Goal: Task Accomplishment & Management: Manage account settings

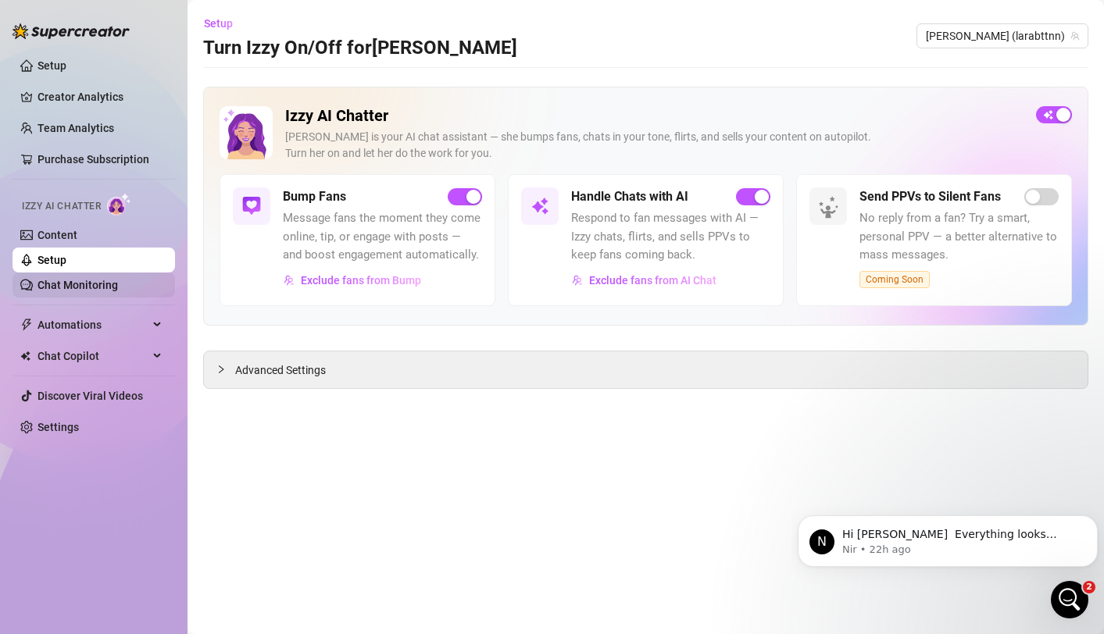
click at [96, 291] on link "Chat Monitoring" at bounding box center [78, 285] width 80 height 13
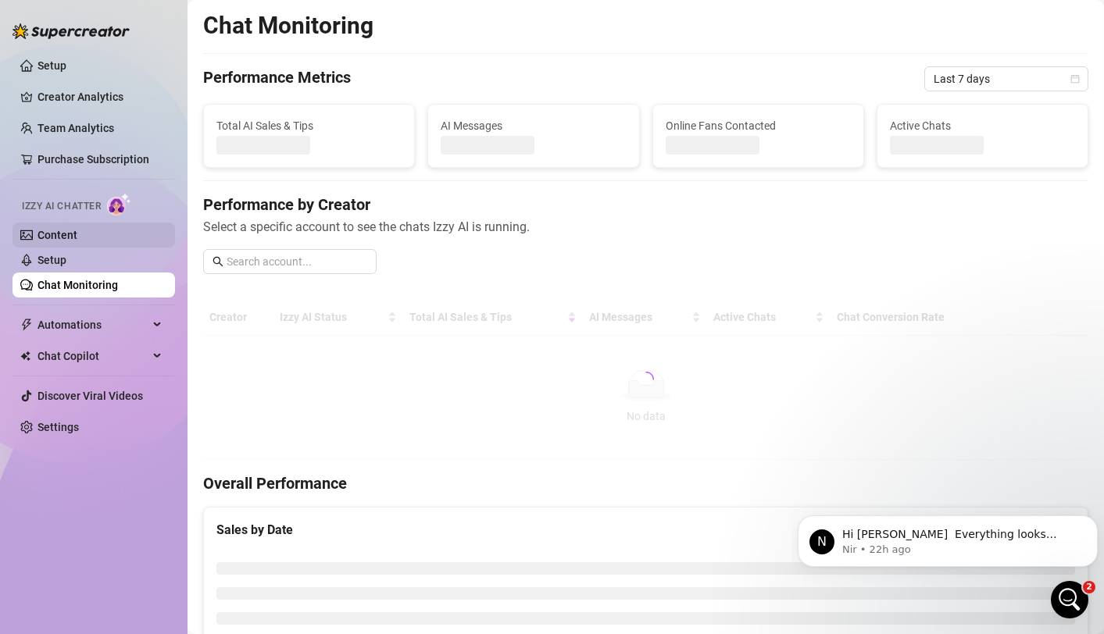
click at [77, 235] on link "Content" at bounding box center [58, 235] width 40 height 13
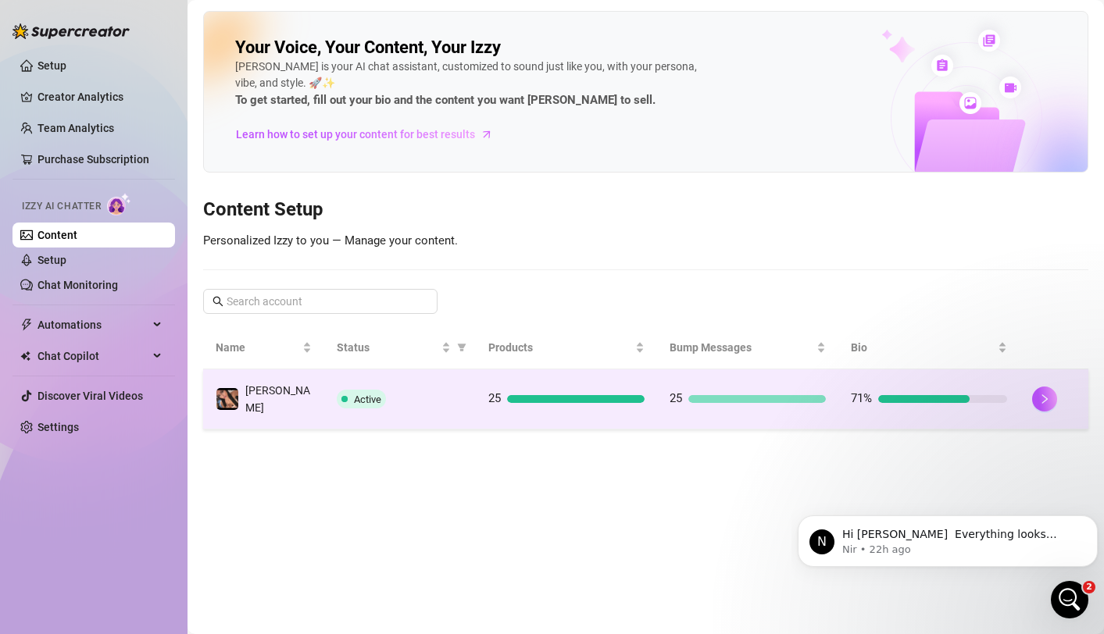
click at [398, 396] on div "Active" at bounding box center [400, 399] width 126 height 19
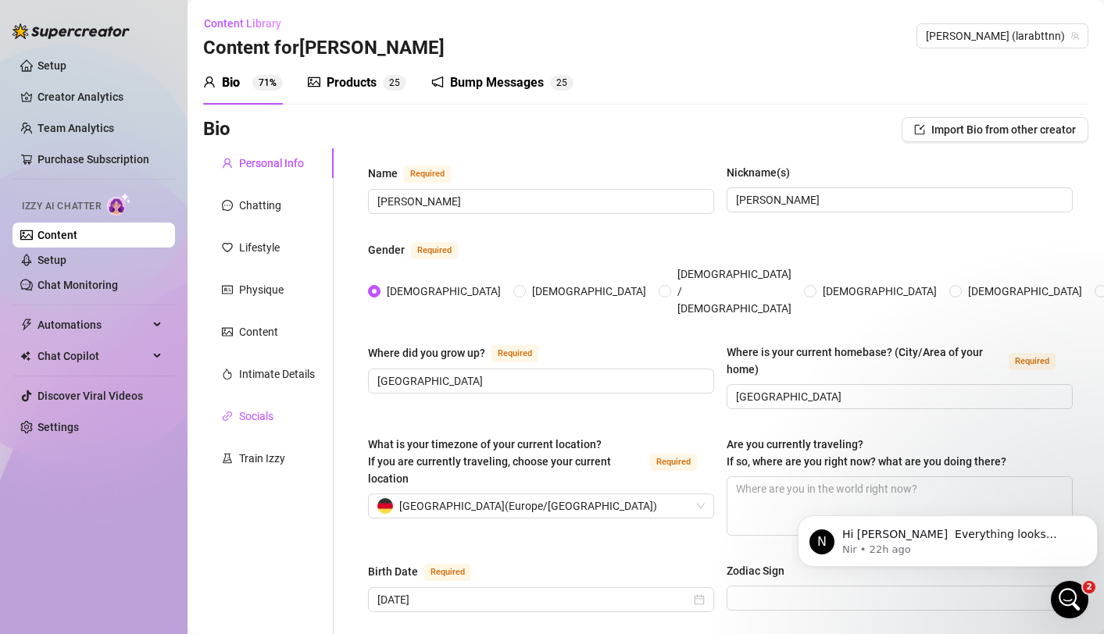
click at [271, 409] on div "Socials" at bounding box center [256, 416] width 34 height 17
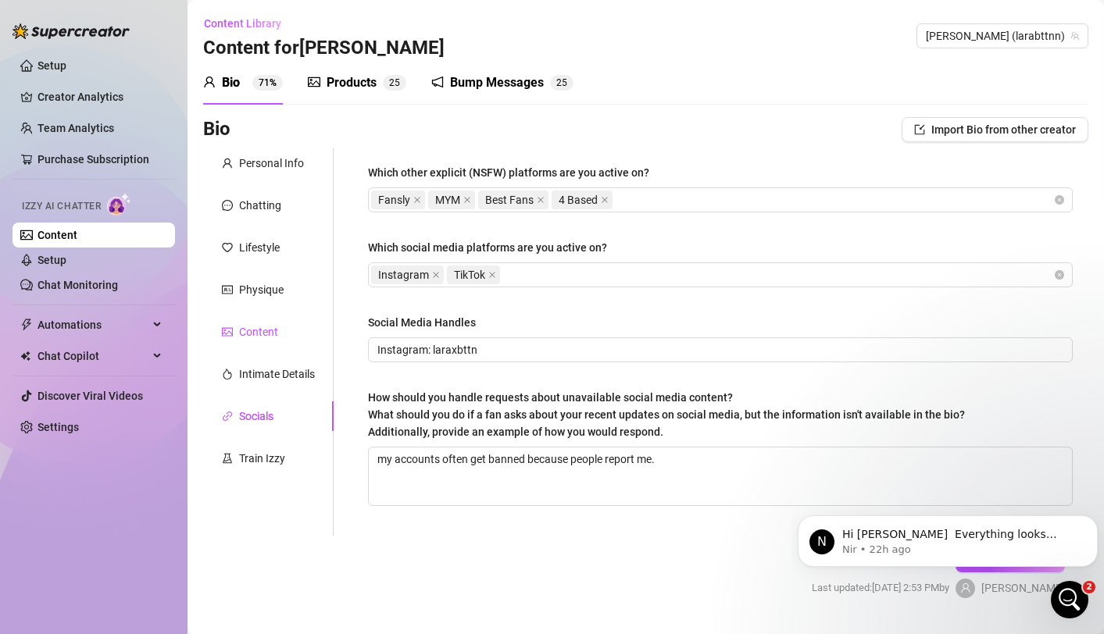
click at [266, 335] on div "Content" at bounding box center [258, 331] width 39 height 17
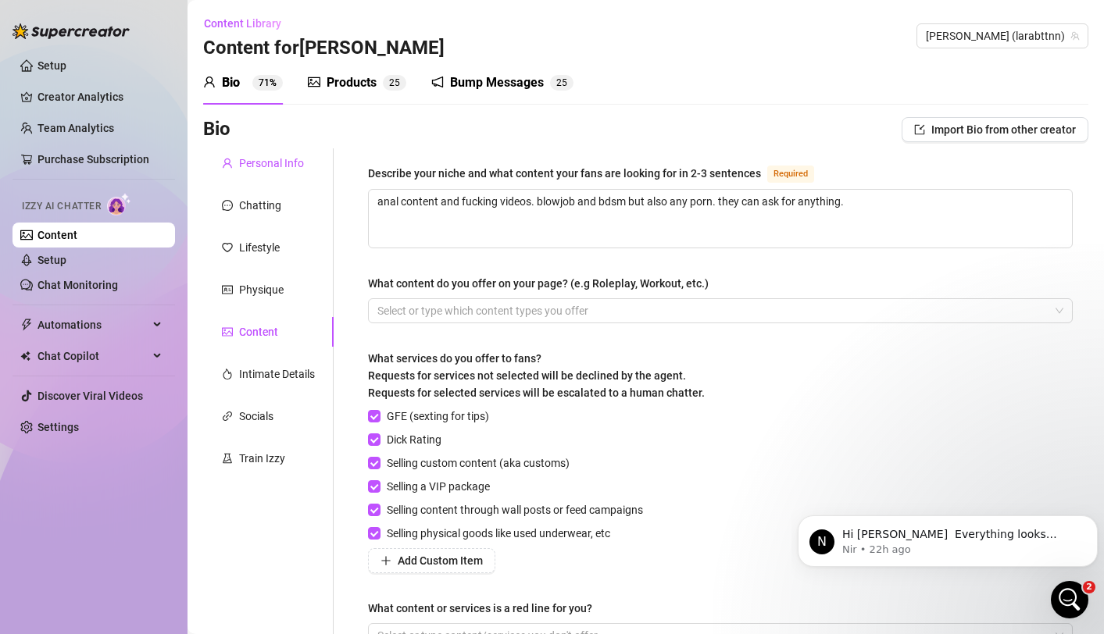
click at [284, 169] on div "Personal Info" at bounding box center [271, 163] width 65 height 17
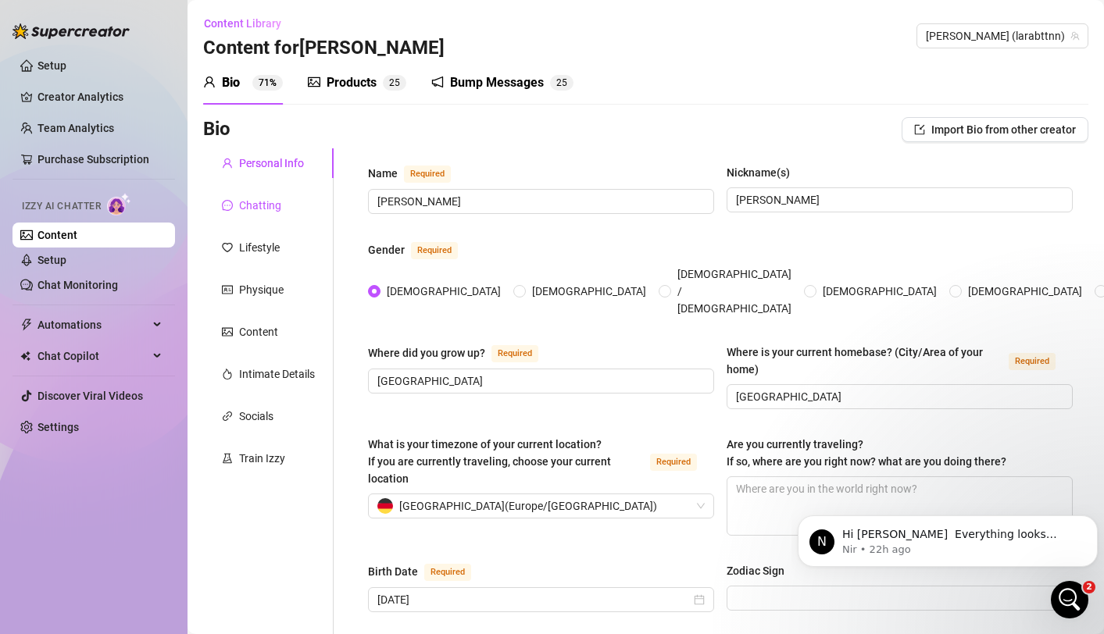
click at [272, 202] on div "Chatting" at bounding box center [260, 205] width 42 height 17
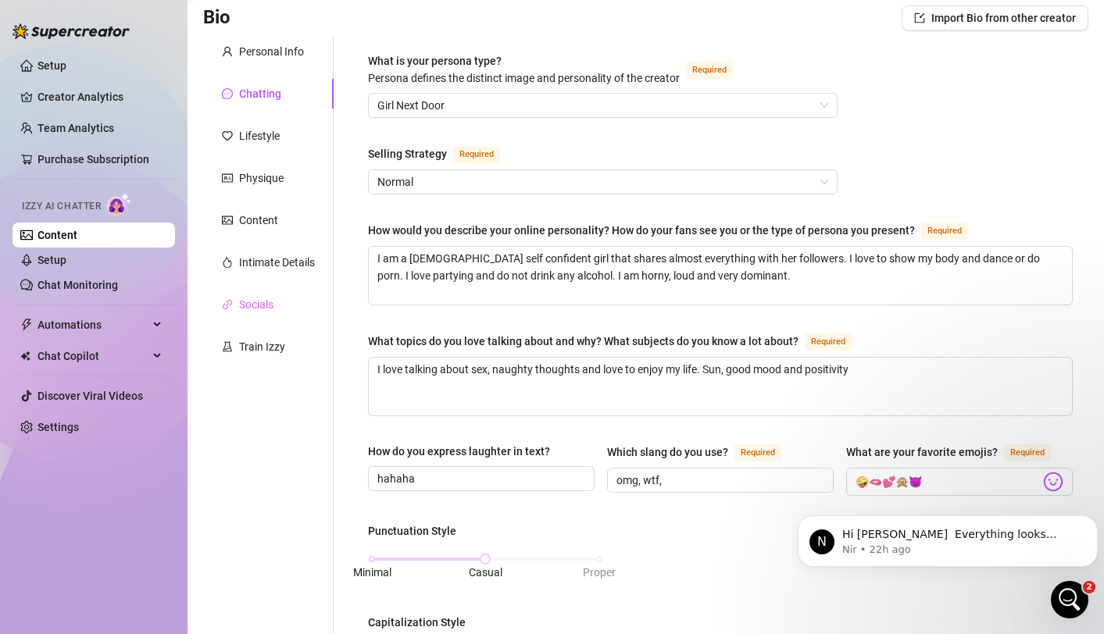
scroll to position [111, 0]
click at [293, 348] on div "Train Izzy" at bounding box center [268, 348] width 130 height 30
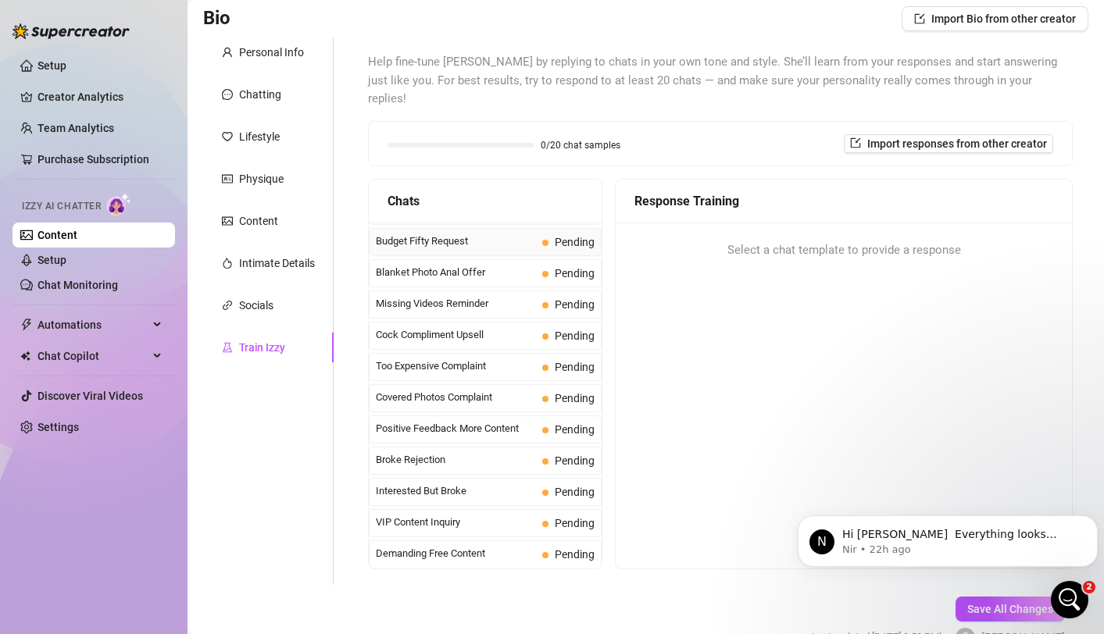
scroll to position [130, 0]
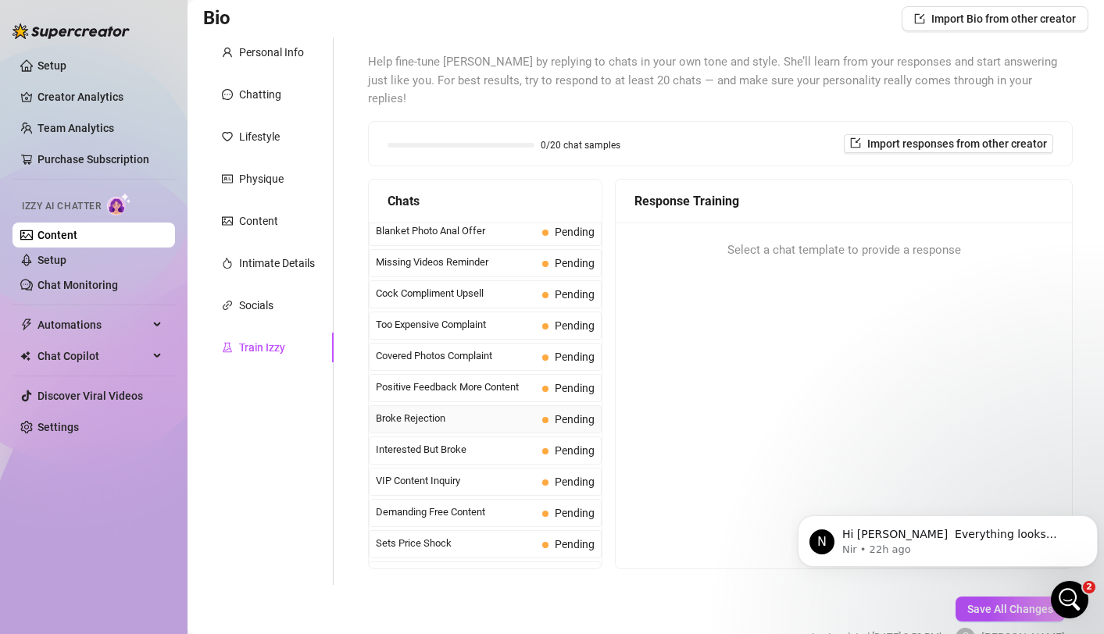
click at [496, 411] on span "Broke Rejection" at bounding box center [456, 419] width 160 height 16
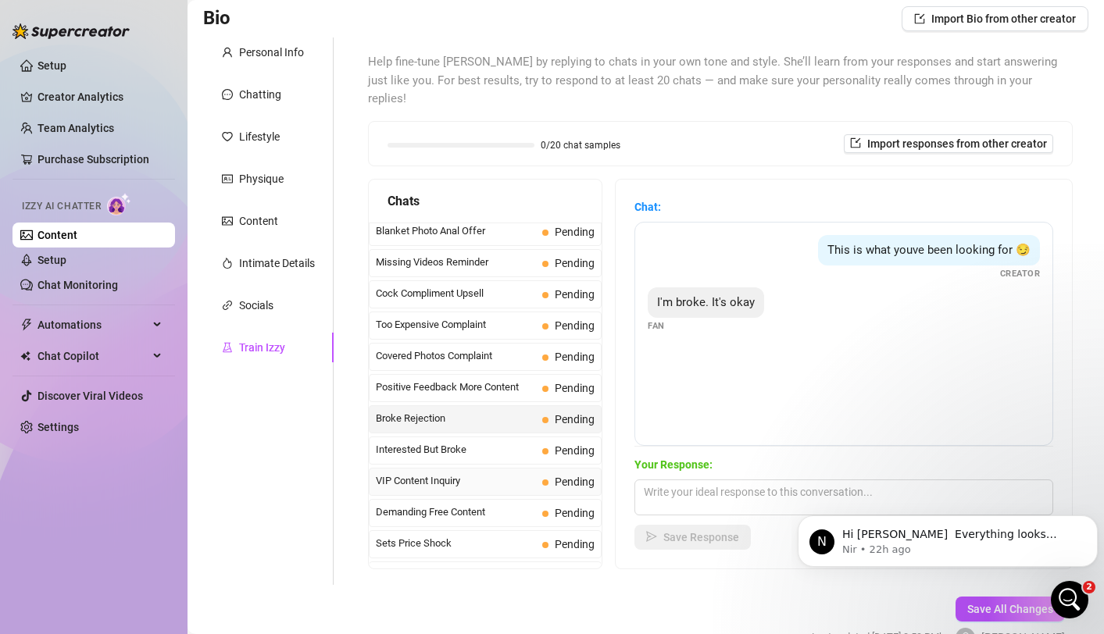
click at [494, 471] on div "VIP Content Inquiry Pending" at bounding box center [485, 482] width 233 height 28
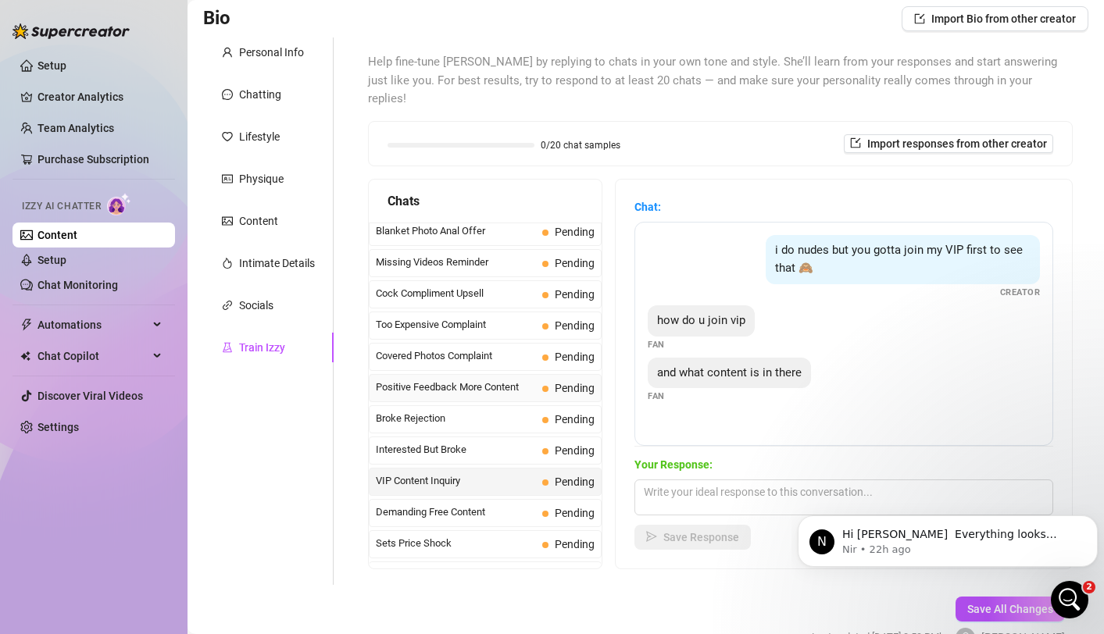
scroll to position [0, 0]
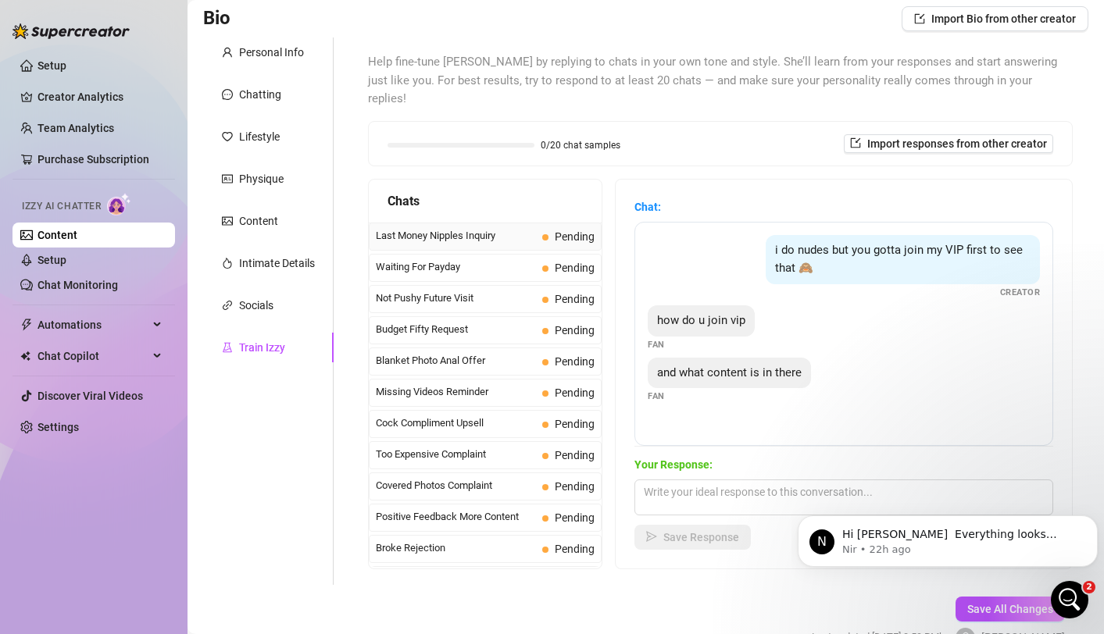
click at [478, 226] on div "Last Money Nipples Inquiry Pending" at bounding box center [485, 237] width 233 height 28
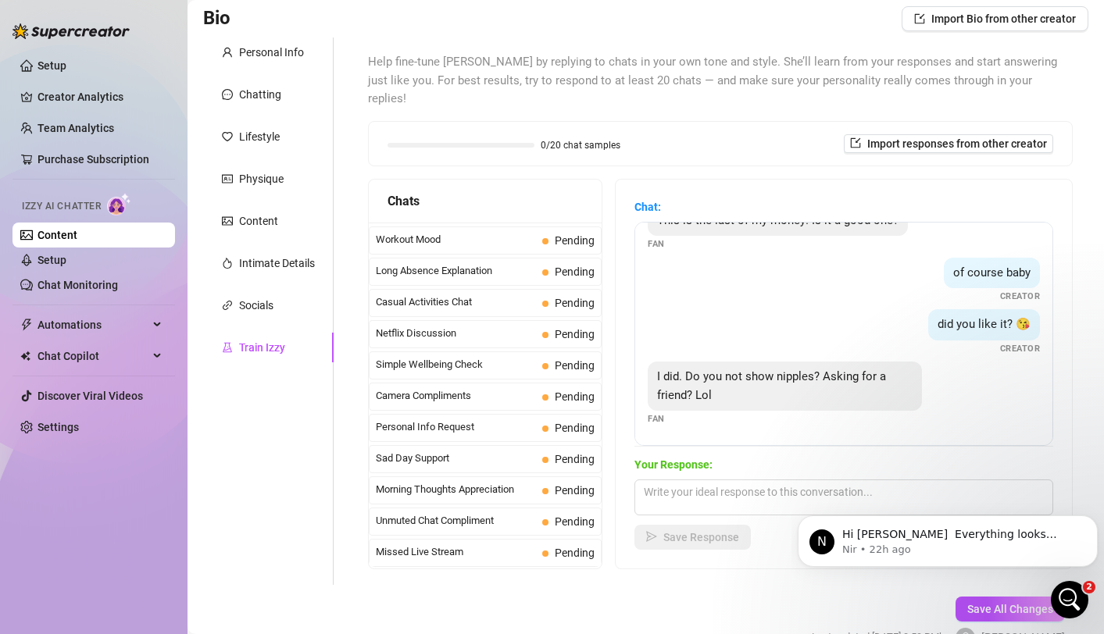
scroll to position [180, 0]
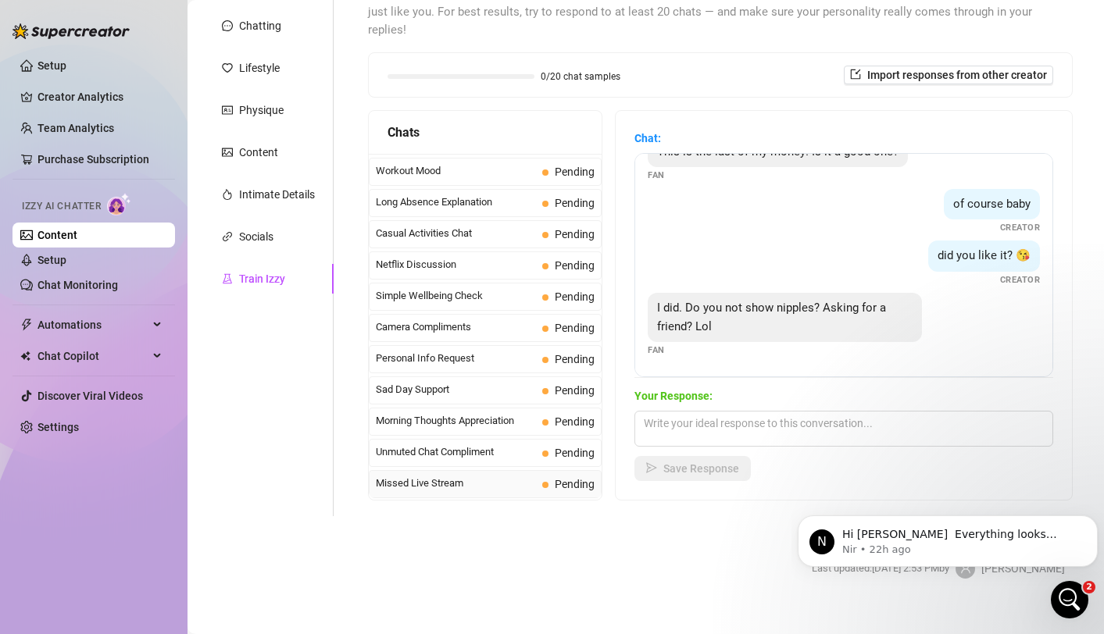
click at [475, 476] on span "Missed Live Stream" at bounding box center [456, 484] width 160 height 16
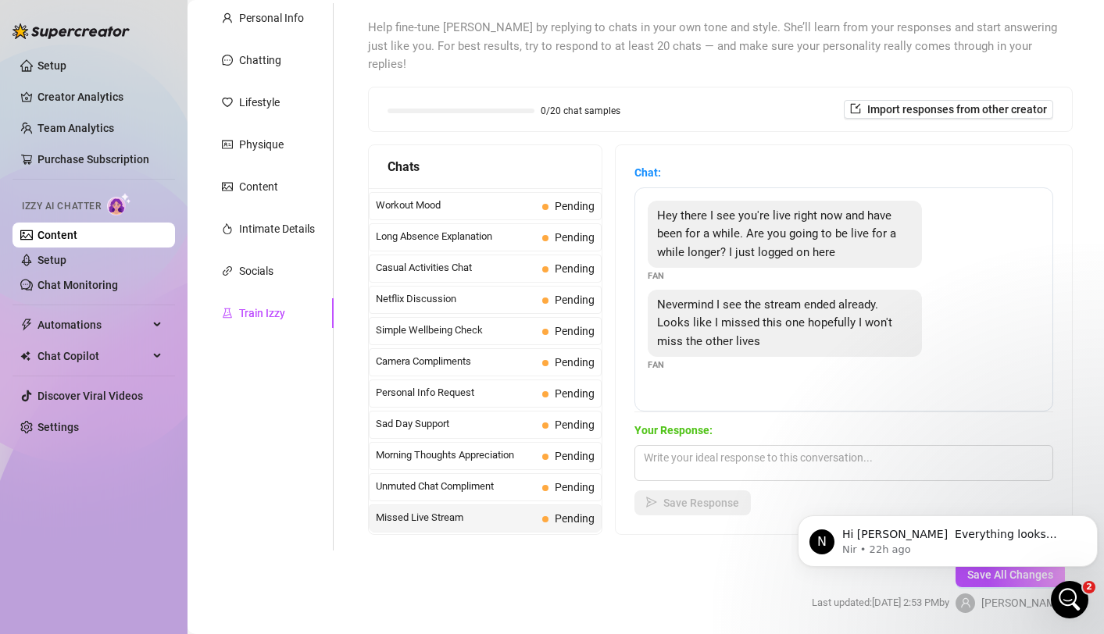
scroll to position [145, 0]
click at [290, 272] on div "Socials" at bounding box center [268, 272] width 130 height 30
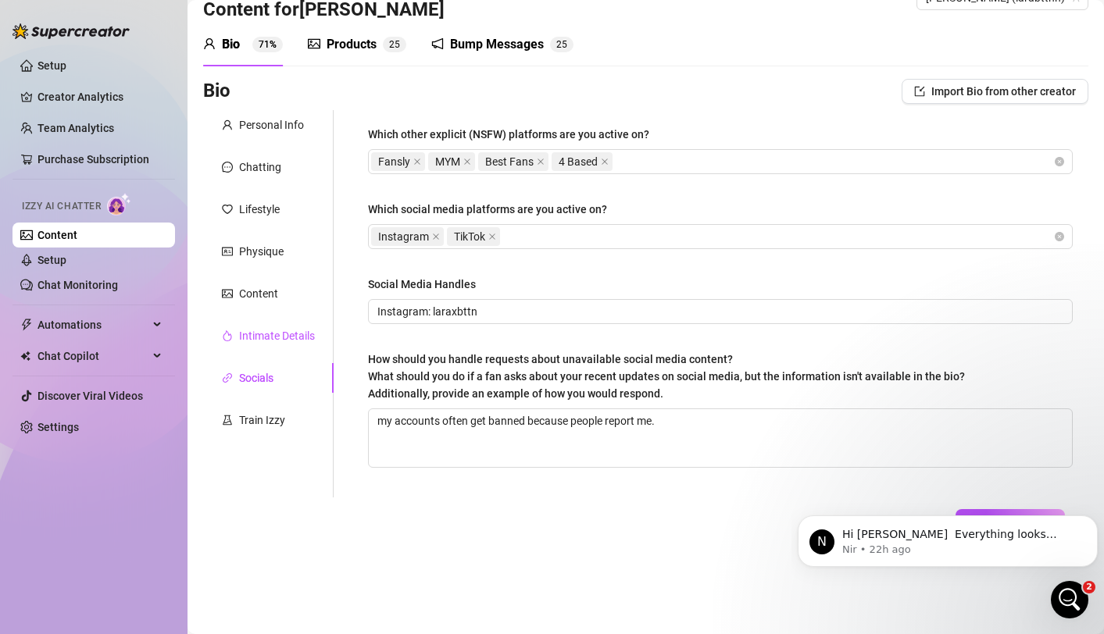
click at [282, 328] on div "Intimate Details" at bounding box center [277, 335] width 76 height 17
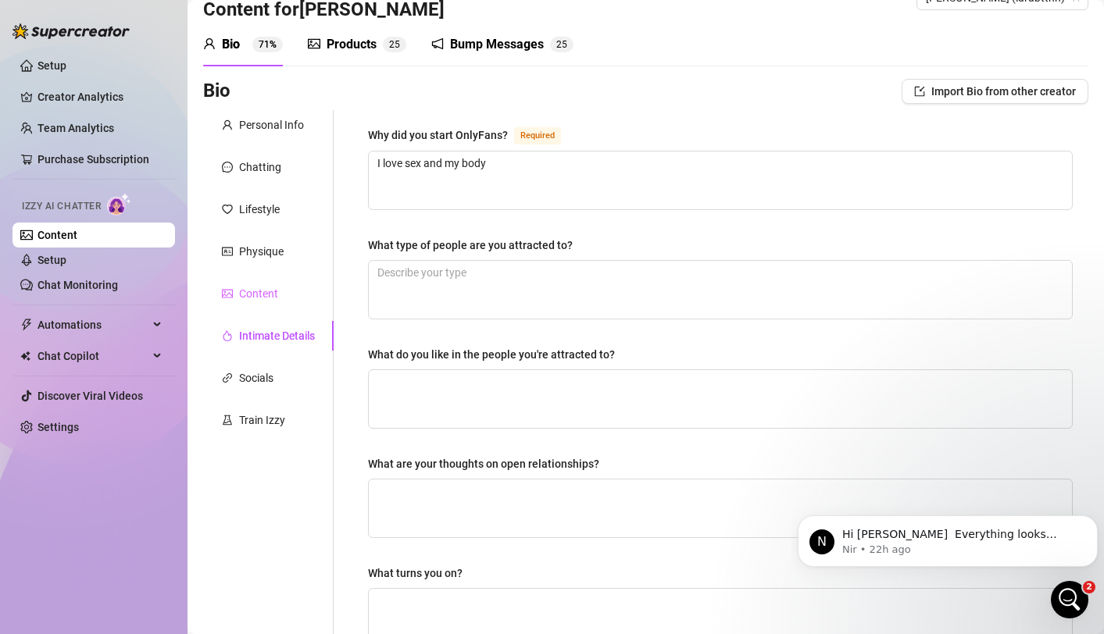
click at [281, 302] on div "Content" at bounding box center [268, 294] width 130 height 30
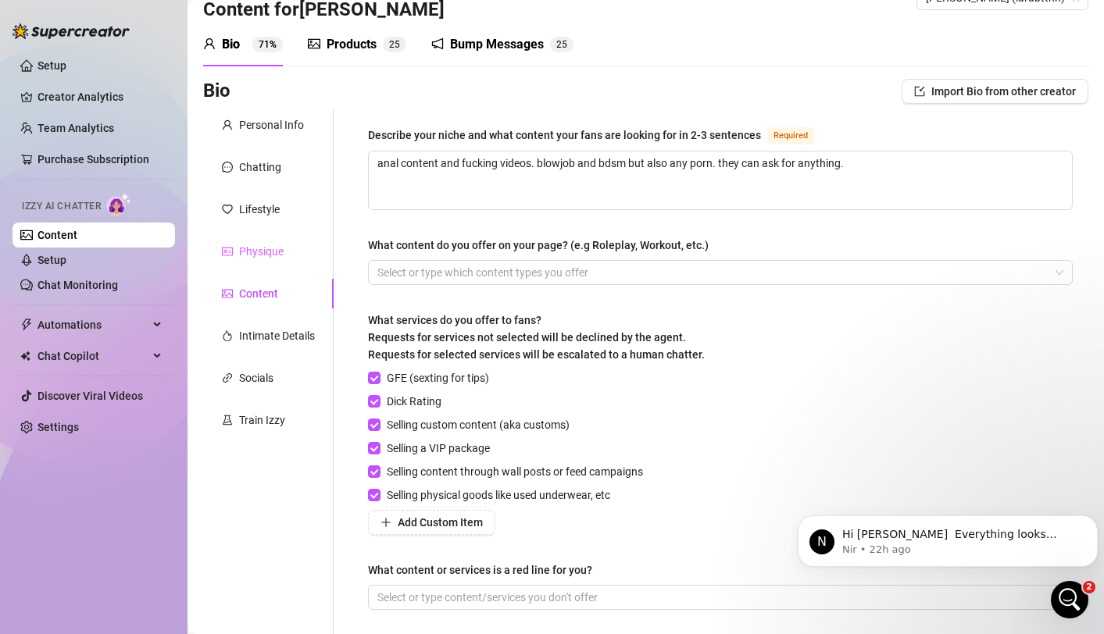
click at [284, 239] on div "Physique" at bounding box center [268, 252] width 130 height 30
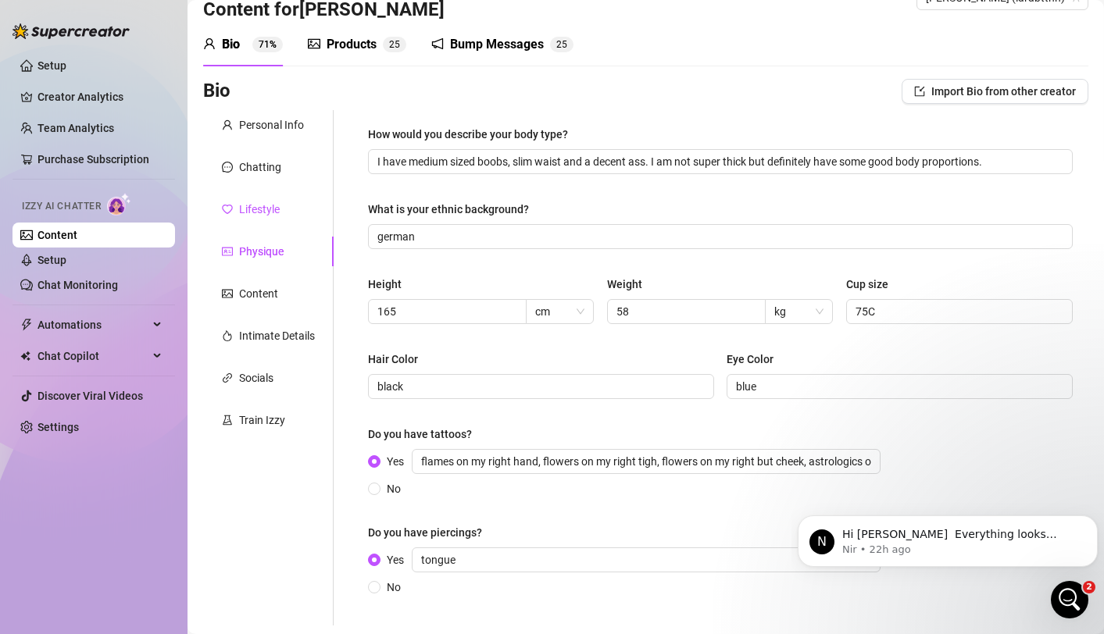
click at [279, 205] on div "Lifestyle" at bounding box center [259, 209] width 41 height 17
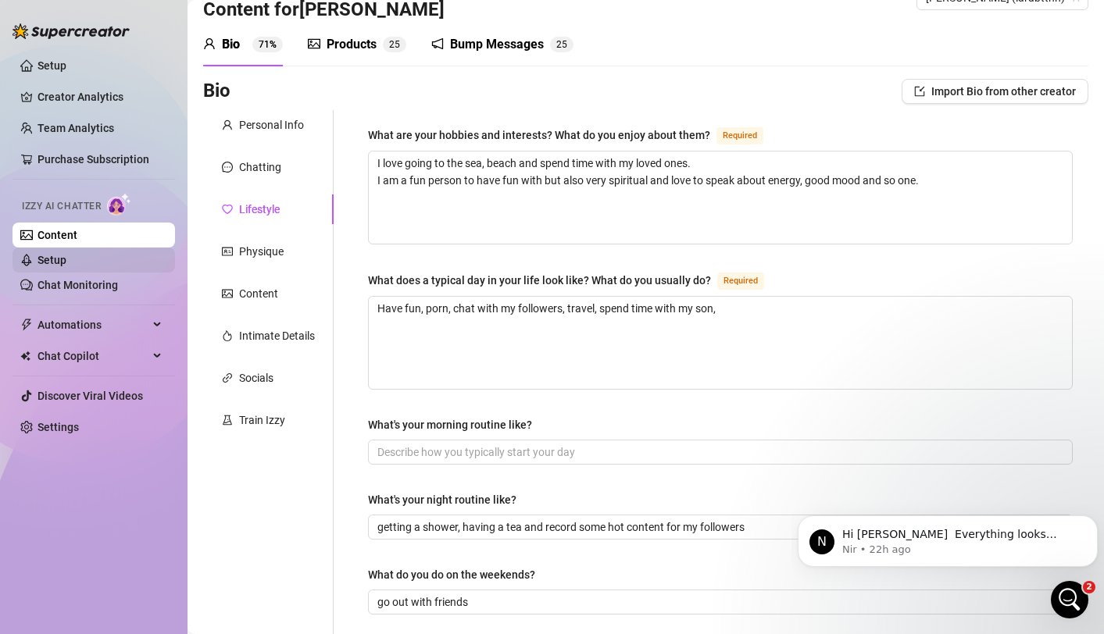
click at [66, 256] on link "Setup" at bounding box center [52, 260] width 29 height 13
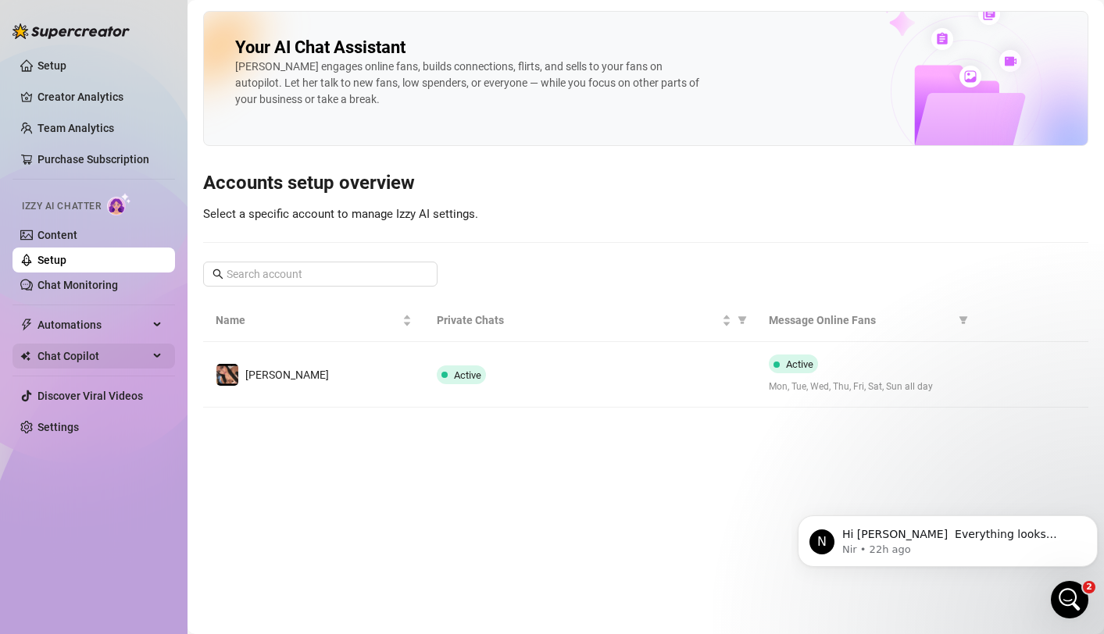
click at [91, 356] on span "Chat Copilot" at bounding box center [93, 356] width 111 height 25
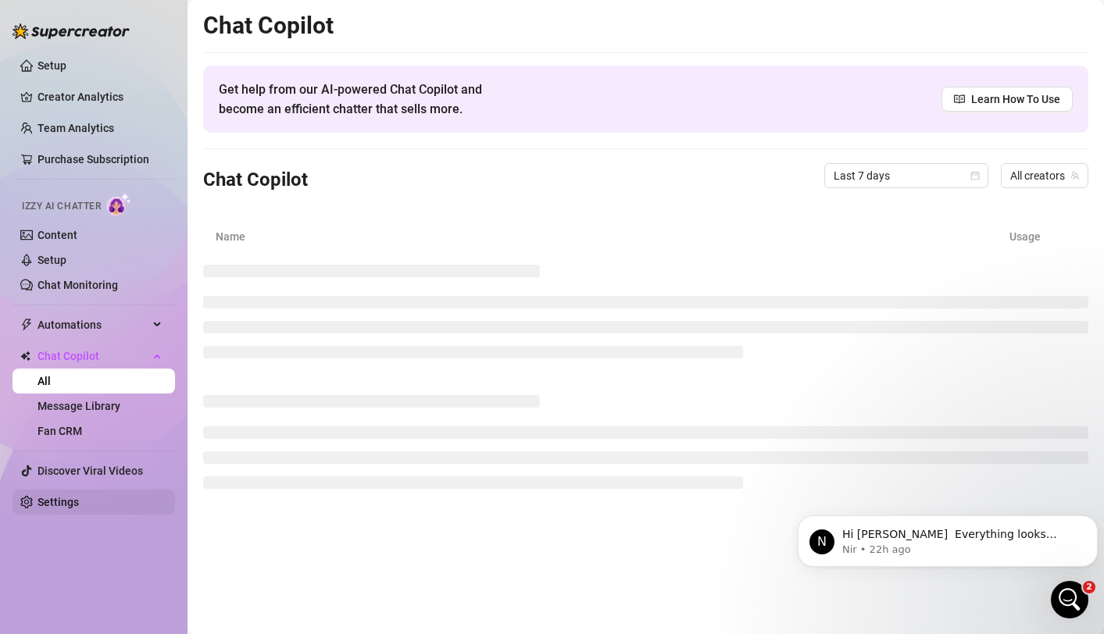
click at [54, 504] on link "Settings" at bounding box center [58, 502] width 41 height 13
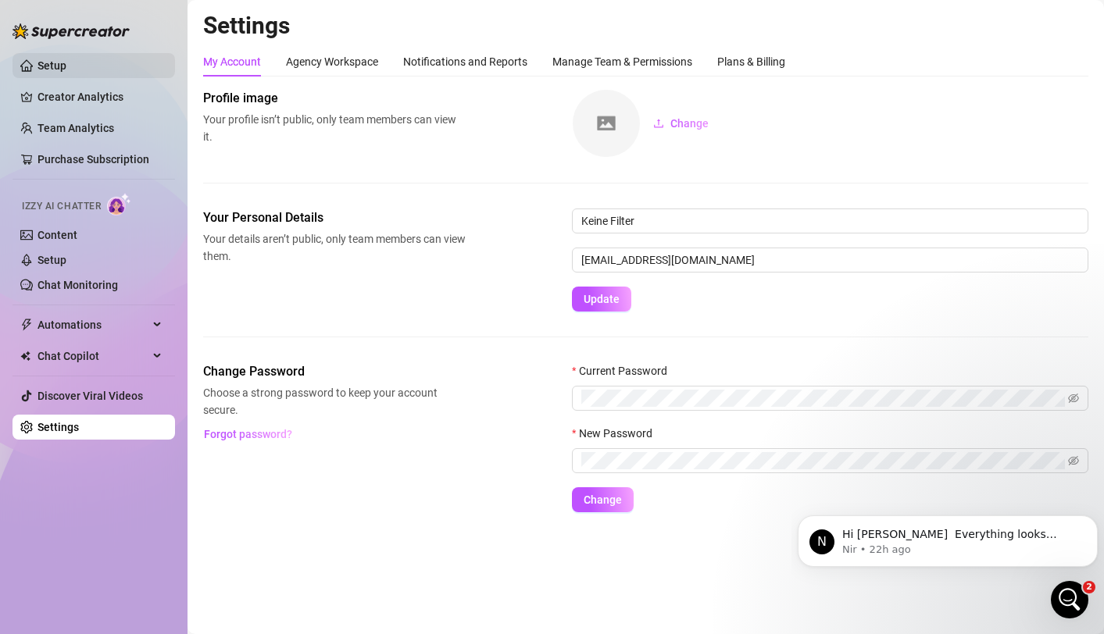
click at [66, 68] on link "Setup" at bounding box center [52, 65] width 29 height 13
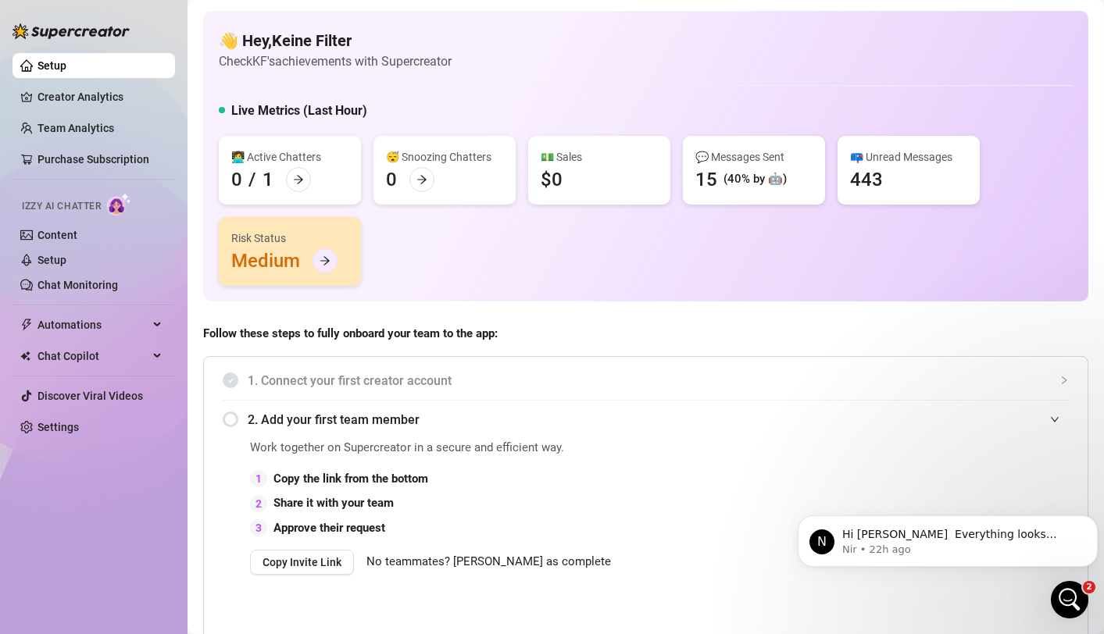
click at [317, 256] on div at bounding box center [325, 260] width 25 height 25
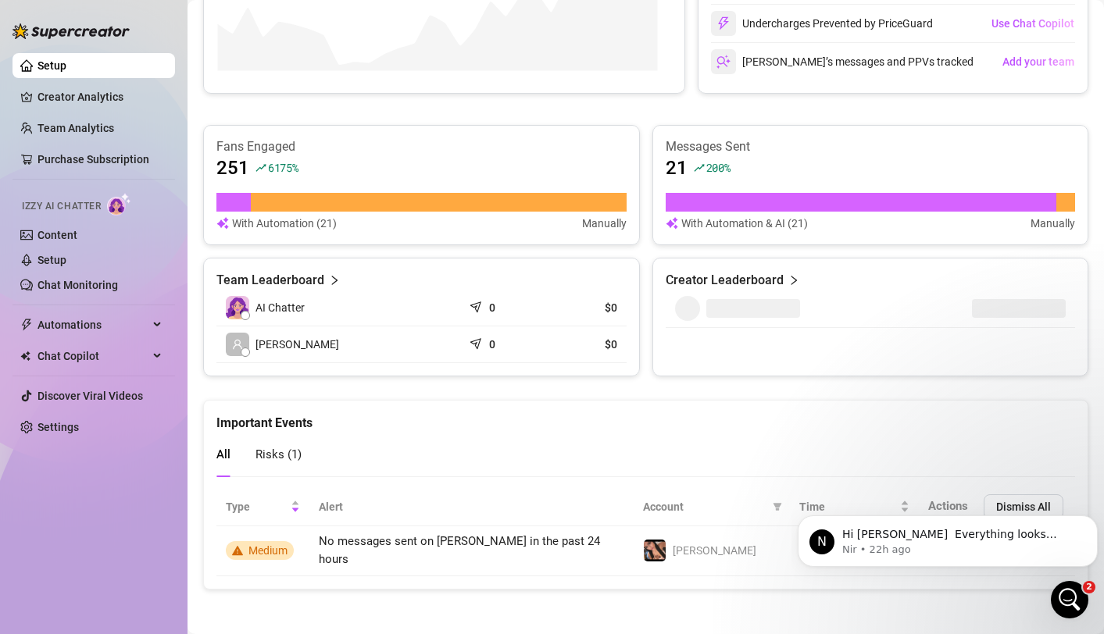
scroll to position [853, 0]
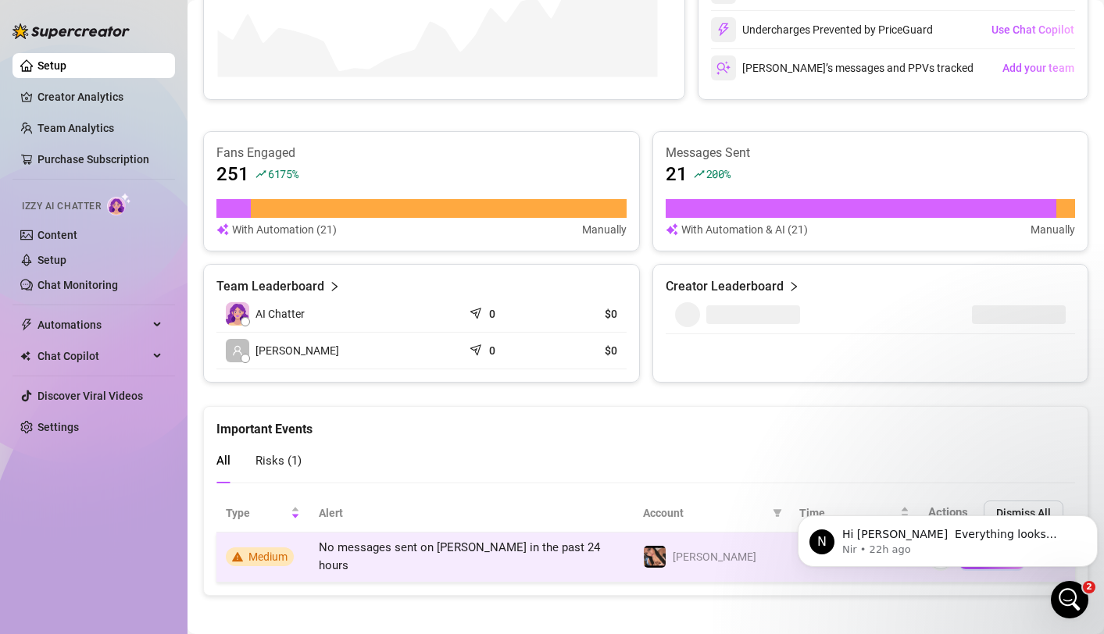
click at [270, 551] on span "Medium" at bounding box center [267, 557] width 39 height 13
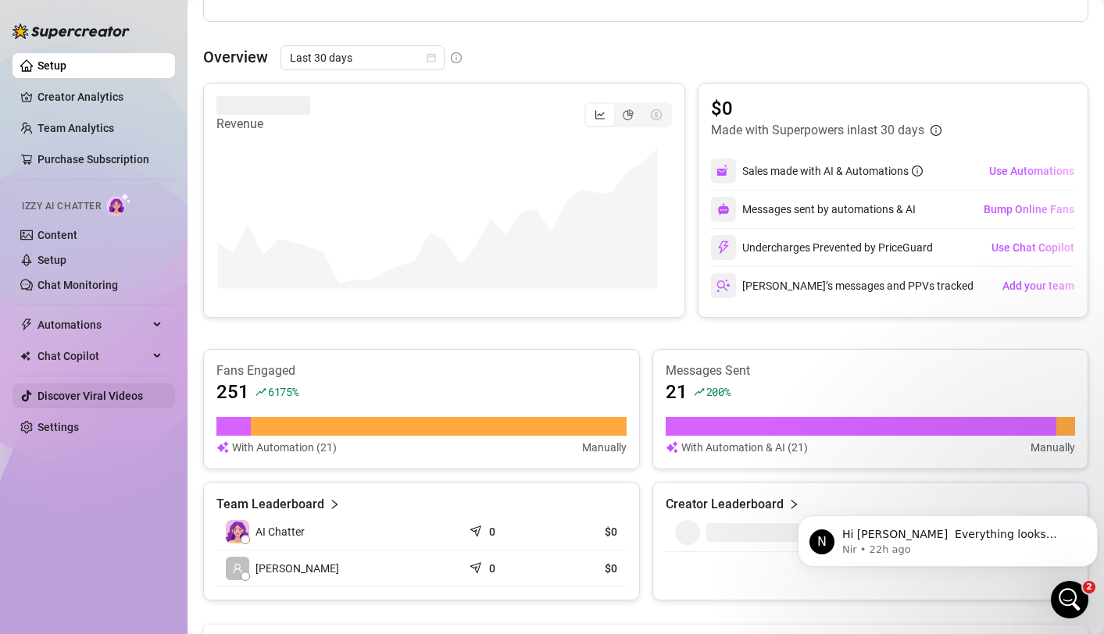
scroll to position [644, 0]
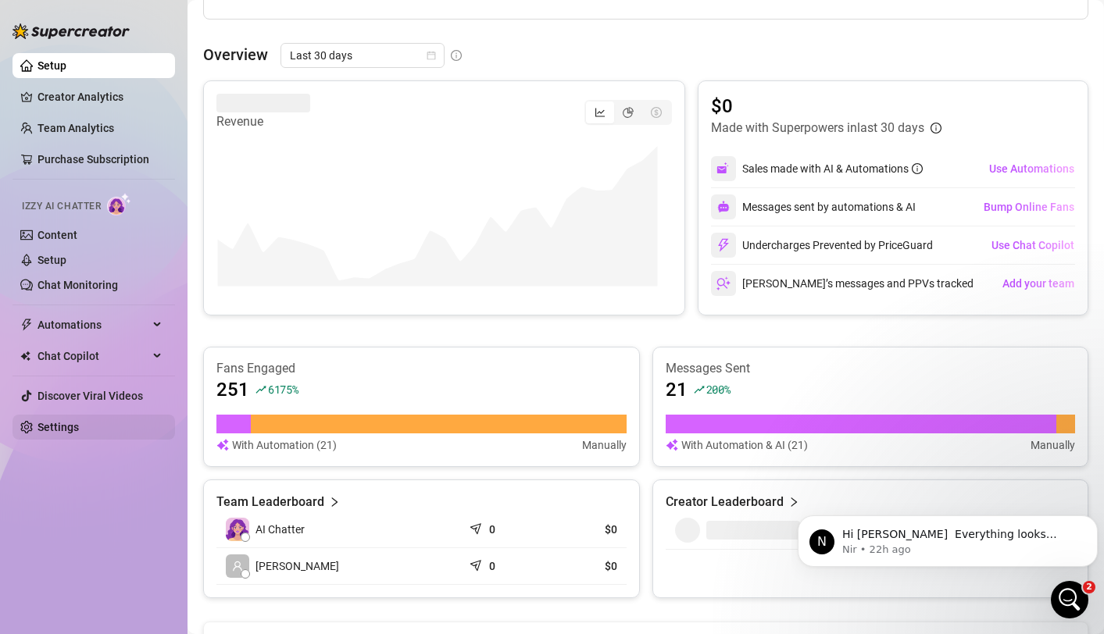
click at [73, 421] on link "Settings" at bounding box center [58, 427] width 41 height 13
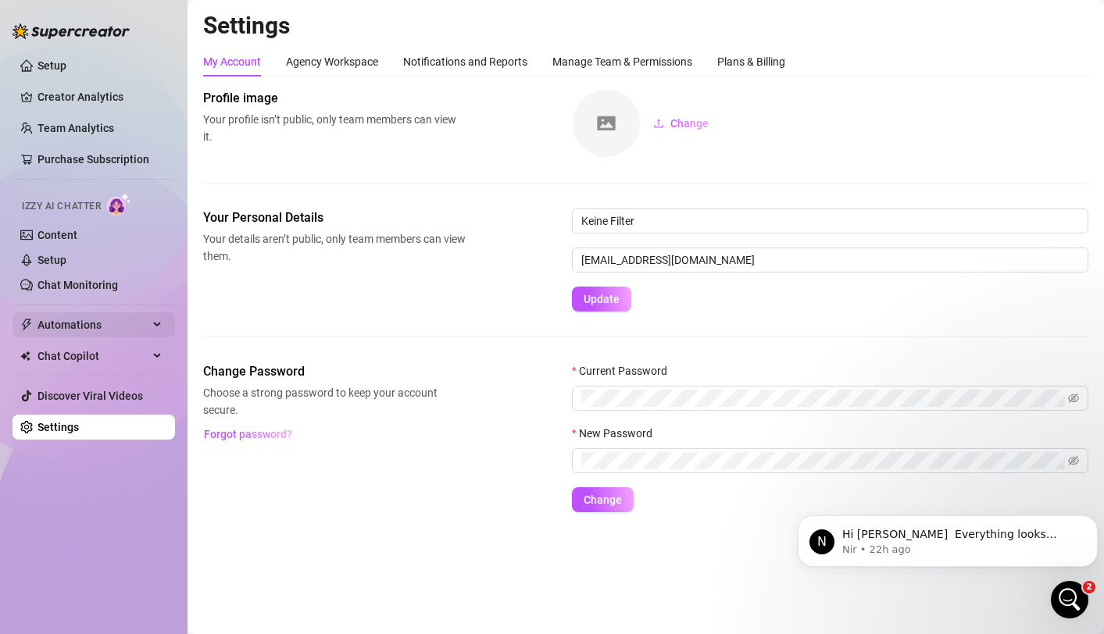
click at [77, 328] on span "Automations" at bounding box center [93, 325] width 111 height 25
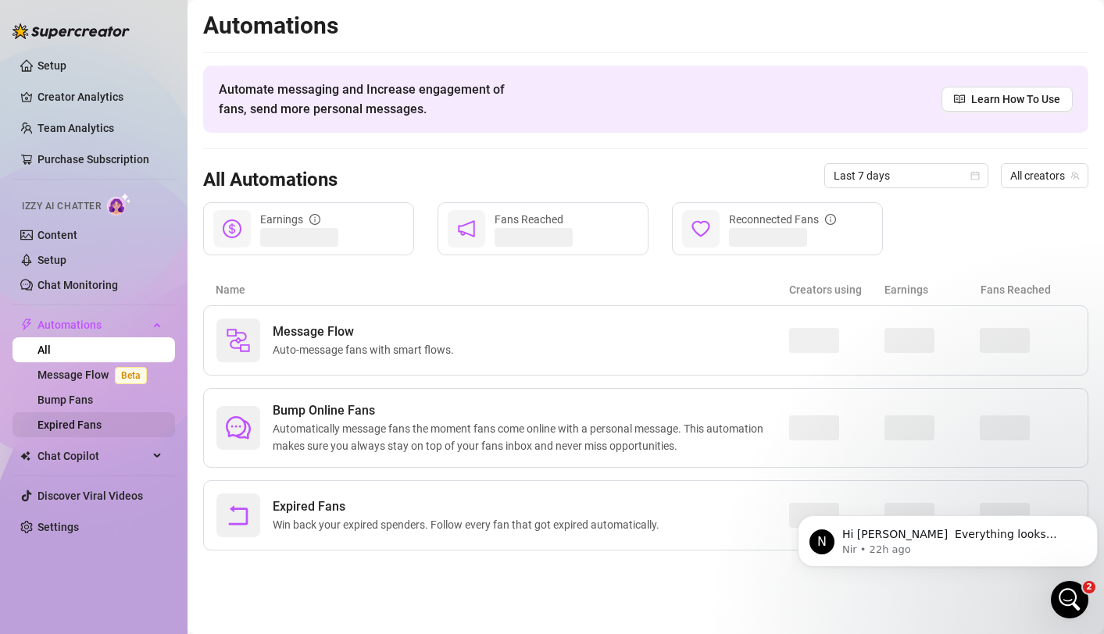
click at [82, 425] on link "Expired Fans" at bounding box center [70, 425] width 64 height 13
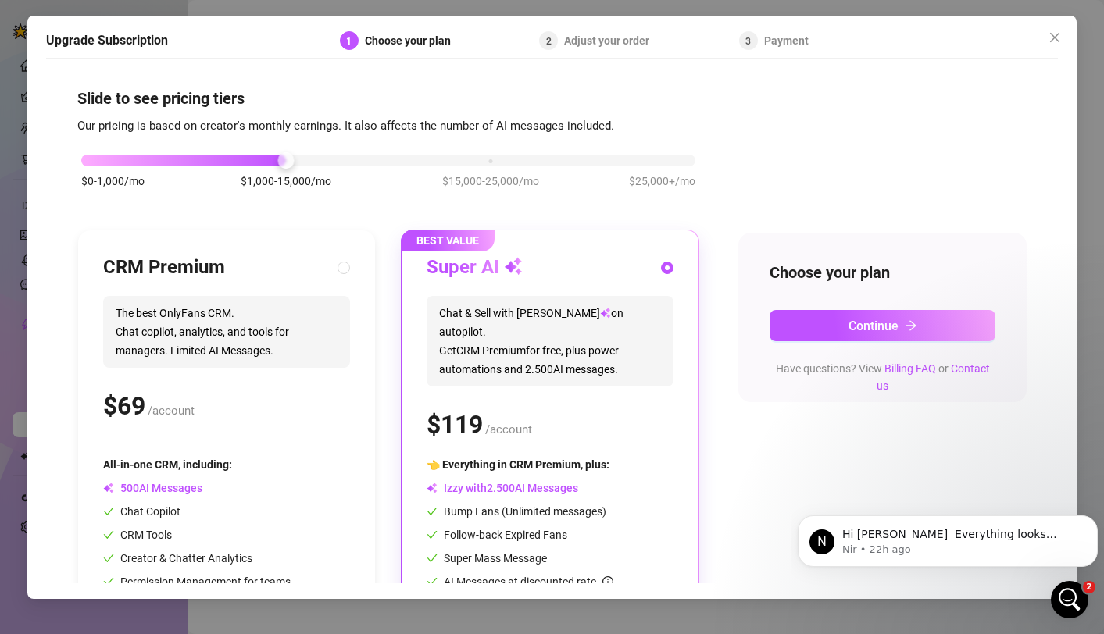
click at [505, 159] on div at bounding box center [388, 161] width 614 height 12
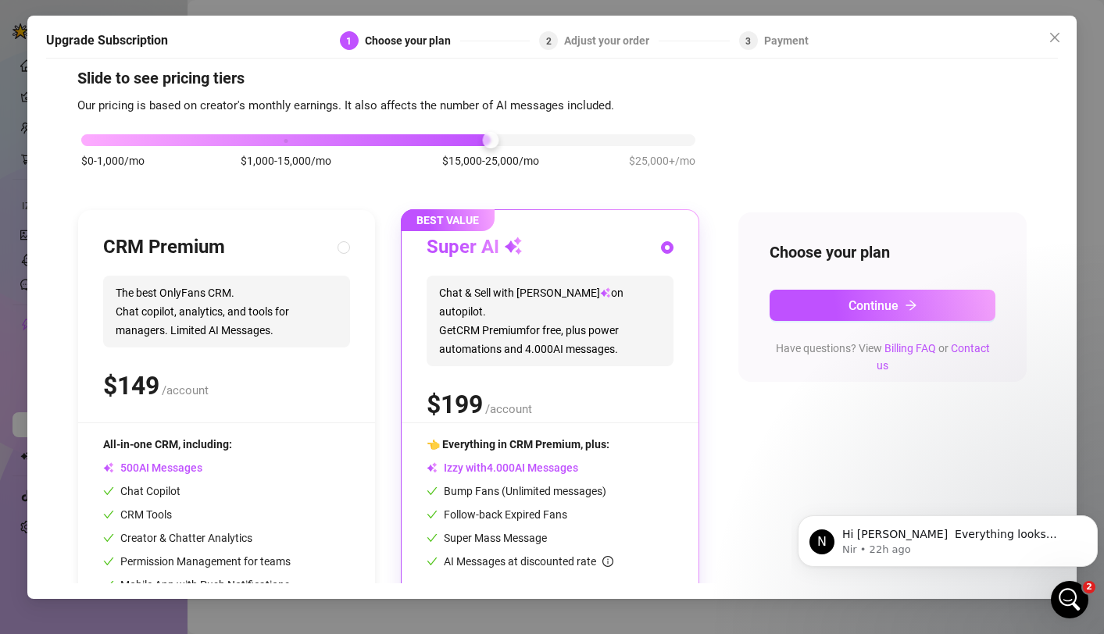
scroll to position [18, 0]
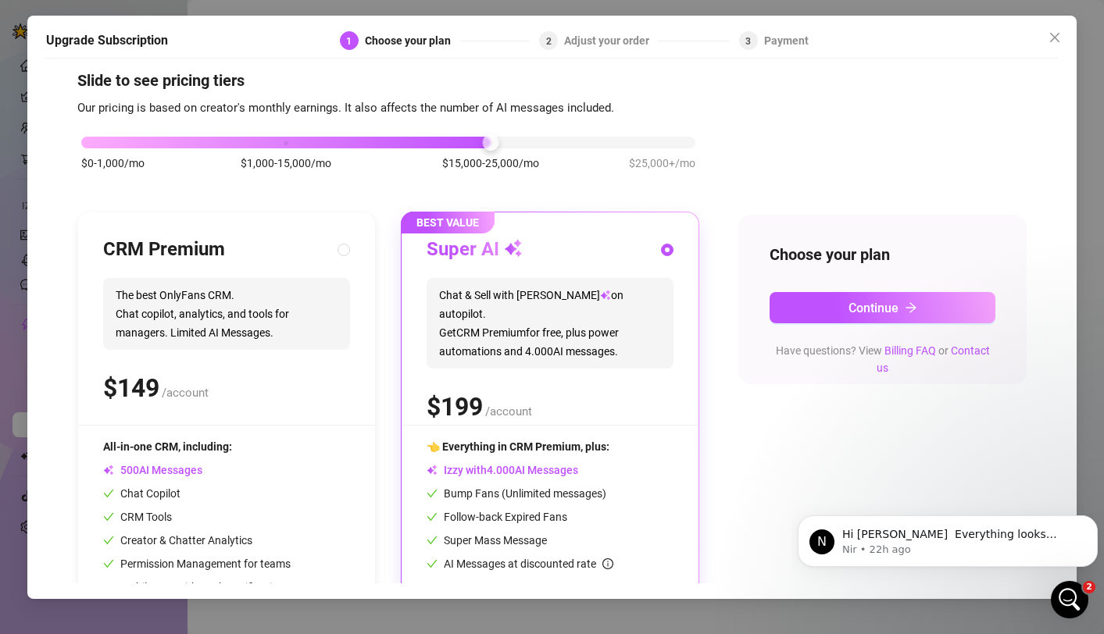
click at [662, 143] on div "$0-1,000/mo $1,000-15,000/mo $15,000-25,000/mo $25,000+/mo" at bounding box center [388, 138] width 614 height 9
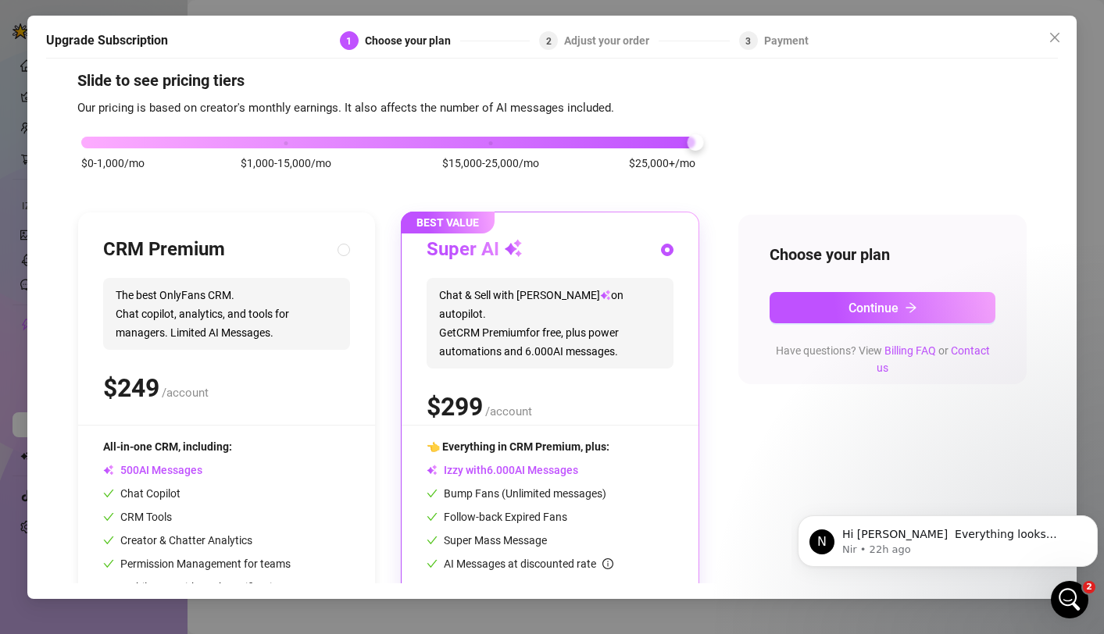
drag, startPoint x: 688, startPoint y: 148, endPoint x: 699, endPoint y: 147, distance: 11.7
click at [695, 143] on div "$0-1,000/mo $1,000-15,000/mo $15,000-25,000/mo $25,000+/mo" at bounding box center [388, 138] width 614 height 9
click at [510, 143] on div "$0-1,000/mo $1,000-15,000/mo $15,000-25,000/mo $25,000+/mo" at bounding box center [388, 138] width 614 height 9
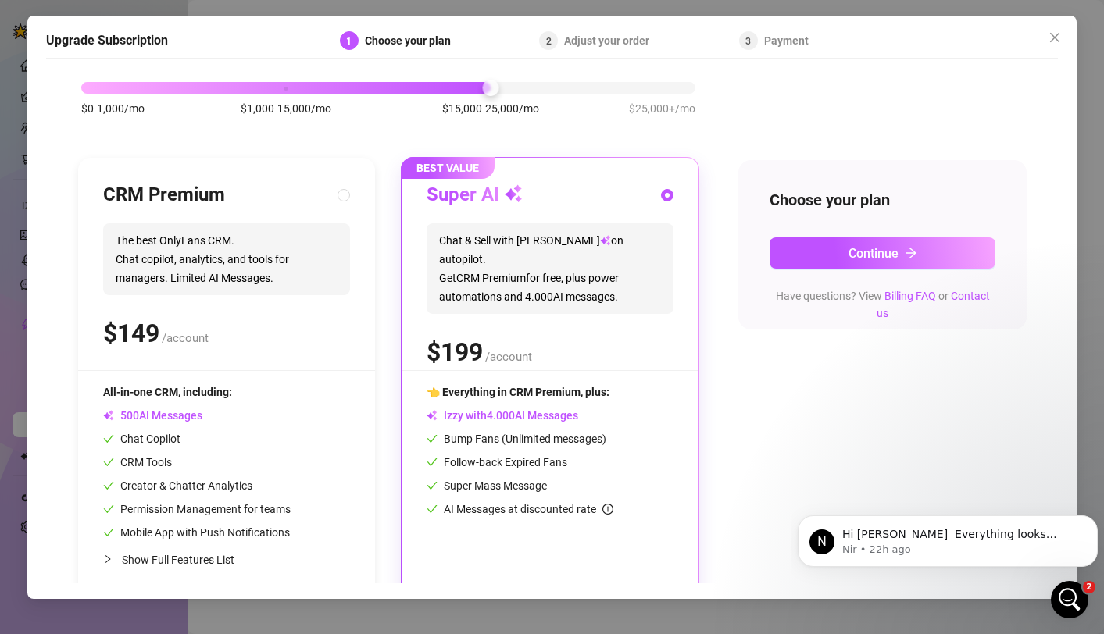
scroll to position [93, 0]
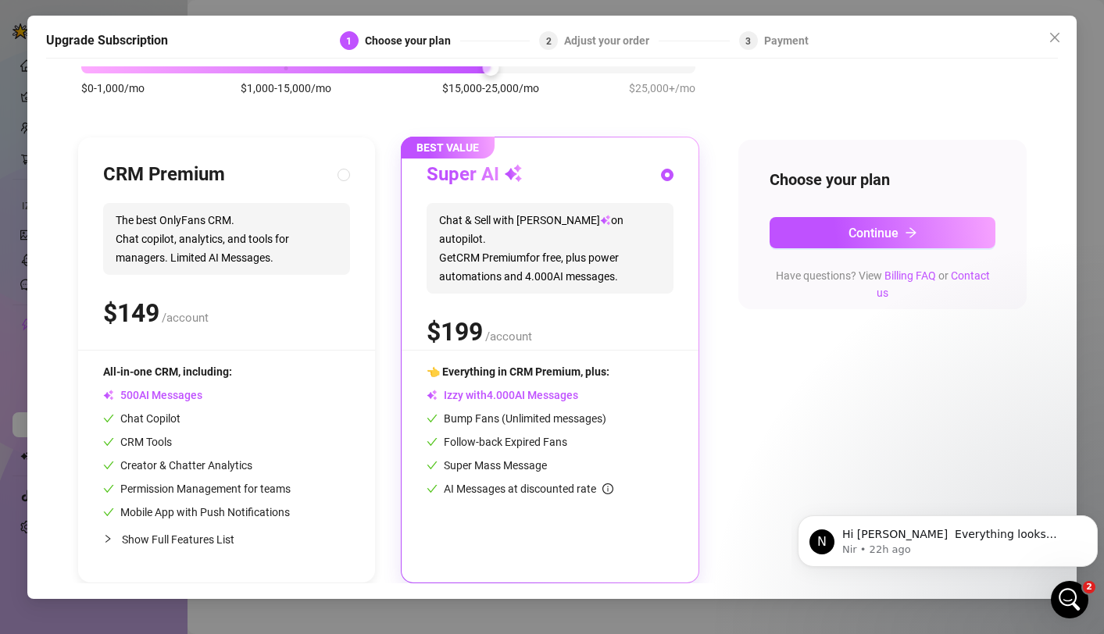
click at [317, 68] on div "$0-1,000/mo $1,000-15,000/mo $15,000-25,000/mo $25,000+/mo" at bounding box center [388, 63] width 614 height 9
click at [1060, 40] on icon "close" at bounding box center [1055, 37] width 13 height 13
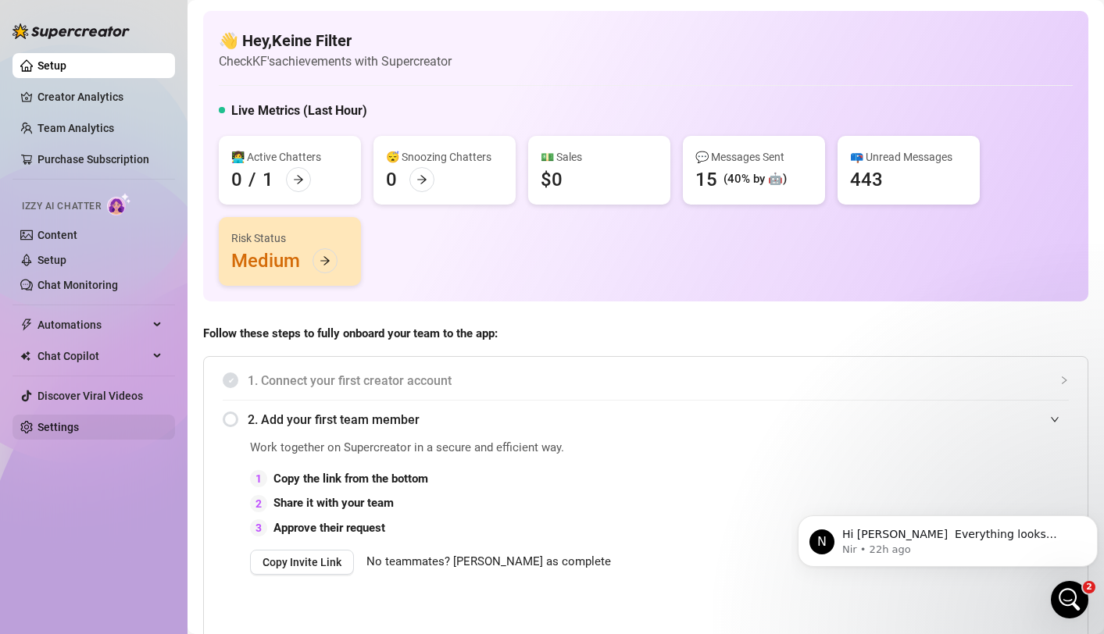
click at [79, 426] on link "Settings" at bounding box center [58, 427] width 41 height 13
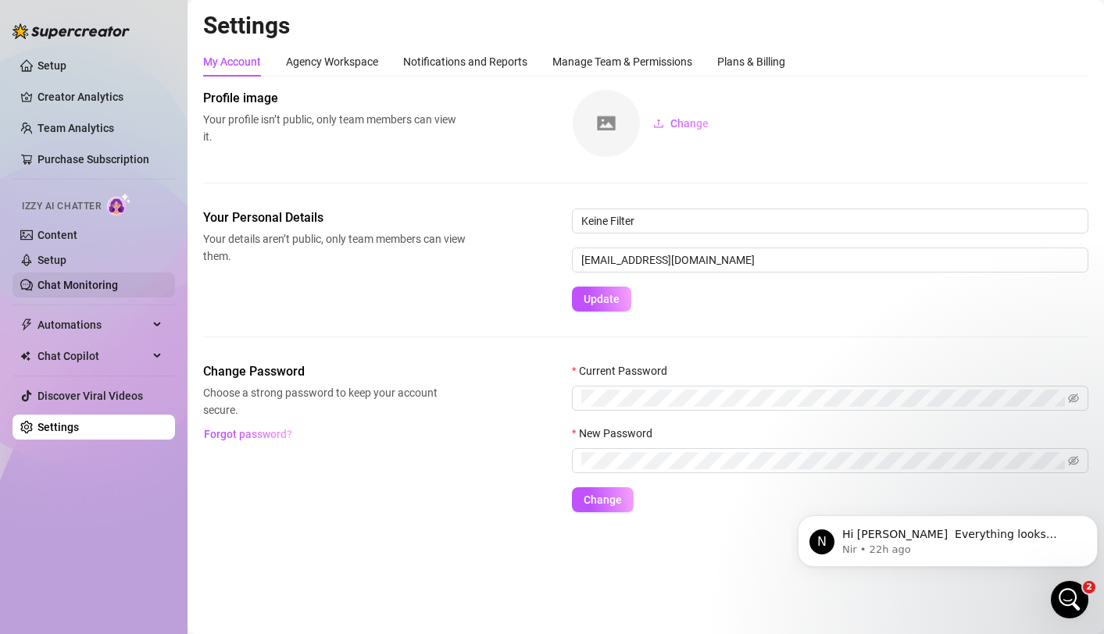
click at [66, 65] on link "Setup" at bounding box center [52, 65] width 29 height 13
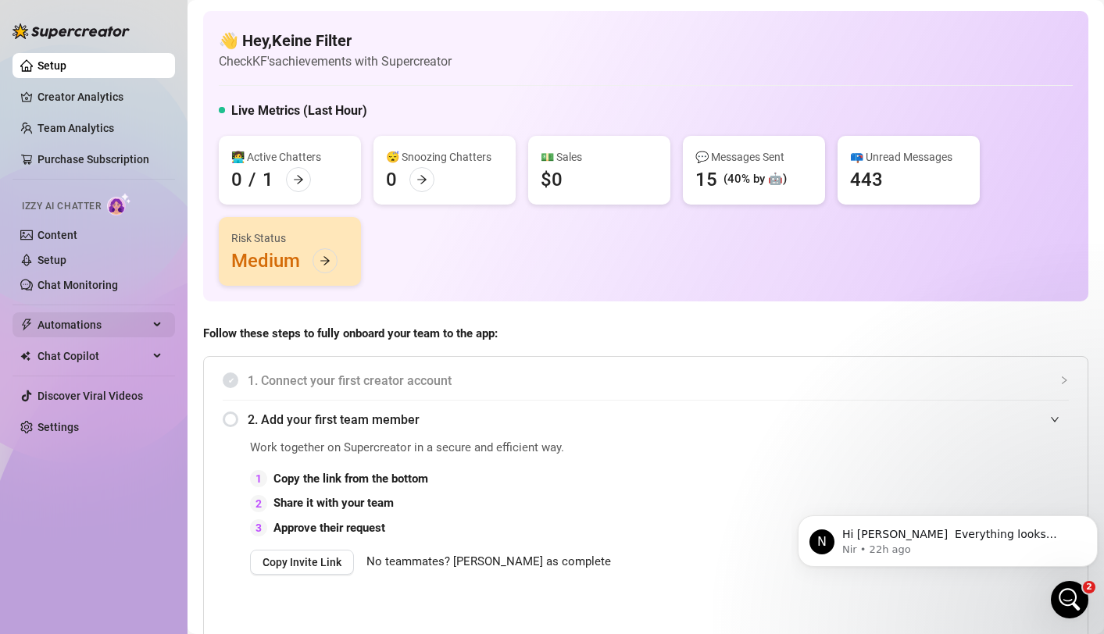
click at [132, 323] on span "Automations" at bounding box center [93, 325] width 111 height 25
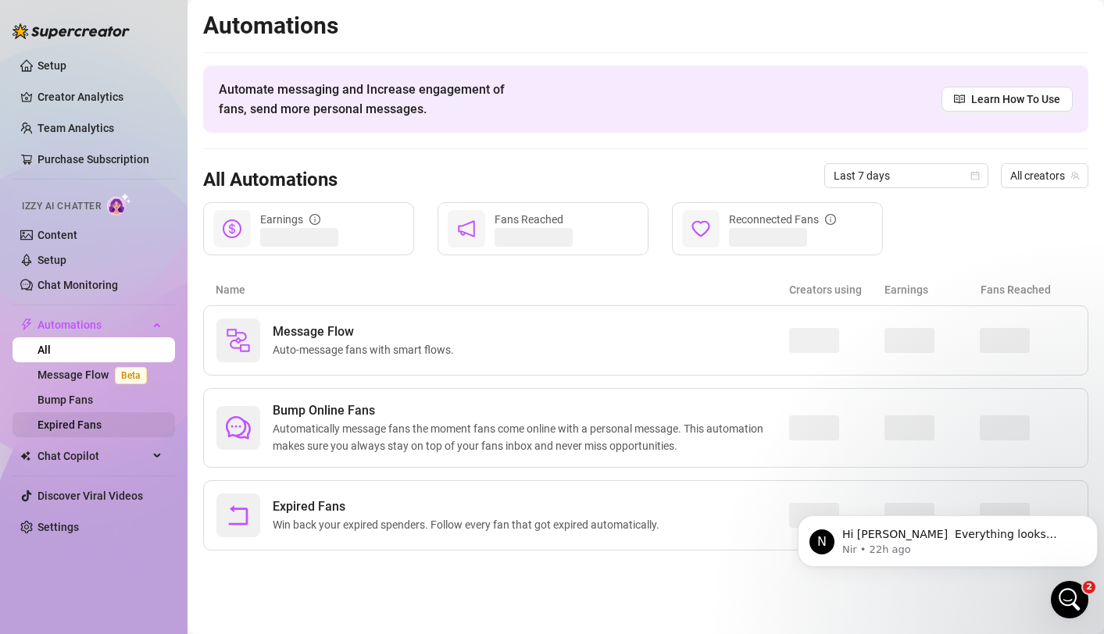
click at [77, 422] on link "Expired Fans" at bounding box center [70, 425] width 64 height 13
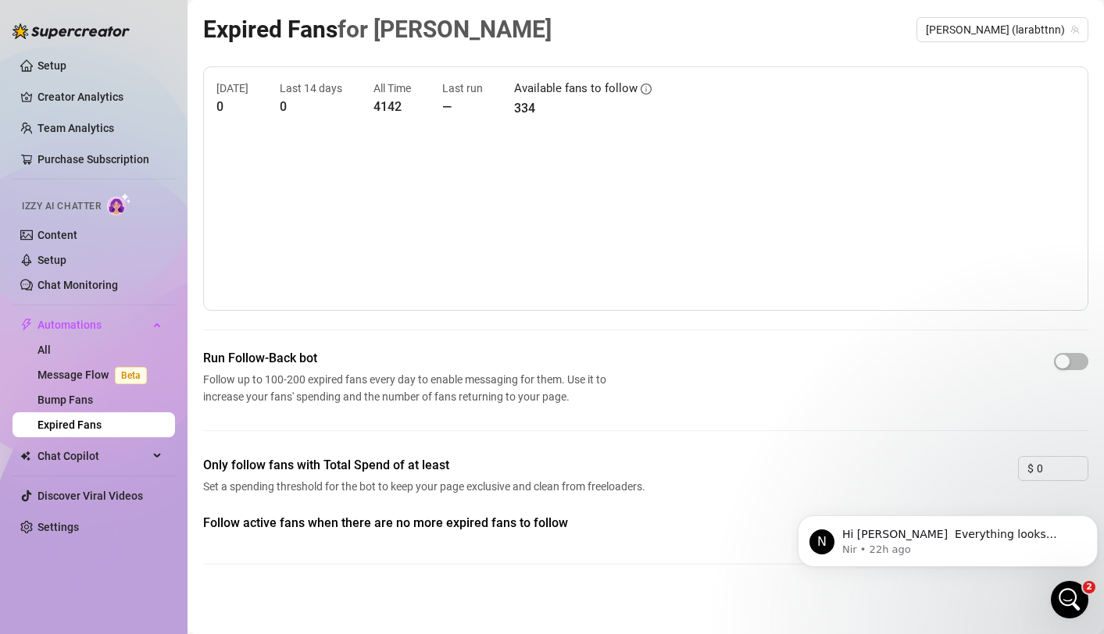
scroll to position [2, 0]
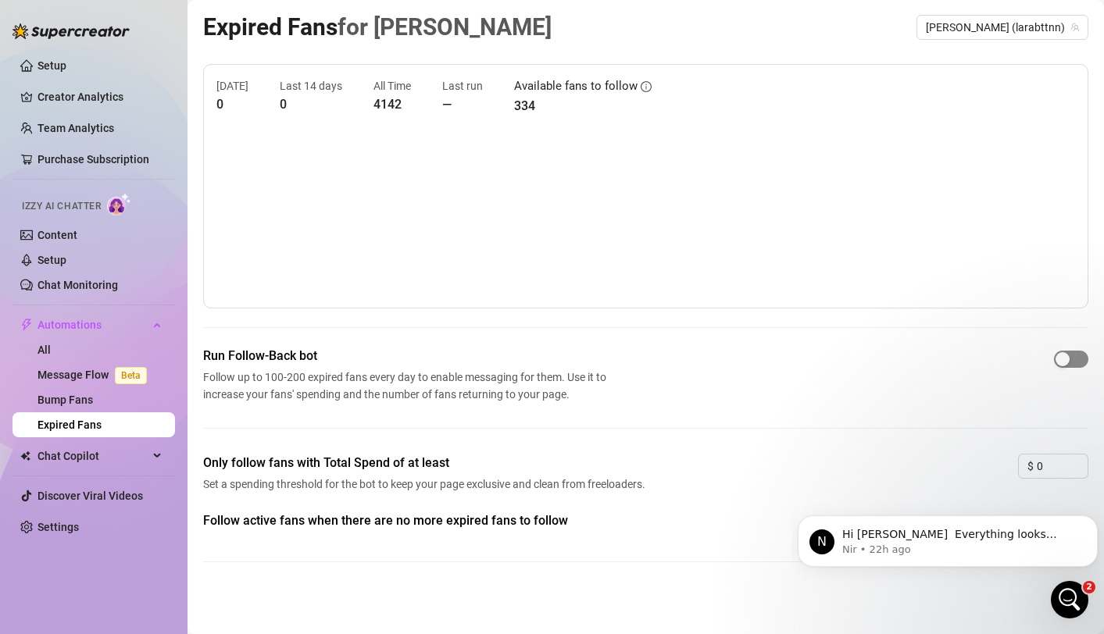
click at [1056, 354] on div "button" at bounding box center [1063, 359] width 14 height 14
click at [1058, 598] on icon "Open Intercom Messenger" at bounding box center [1068, 598] width 26 height 26
click at [1089, 518] on icon "Dismiss notification" at bounding box center [1093, 520] width 9 height 9
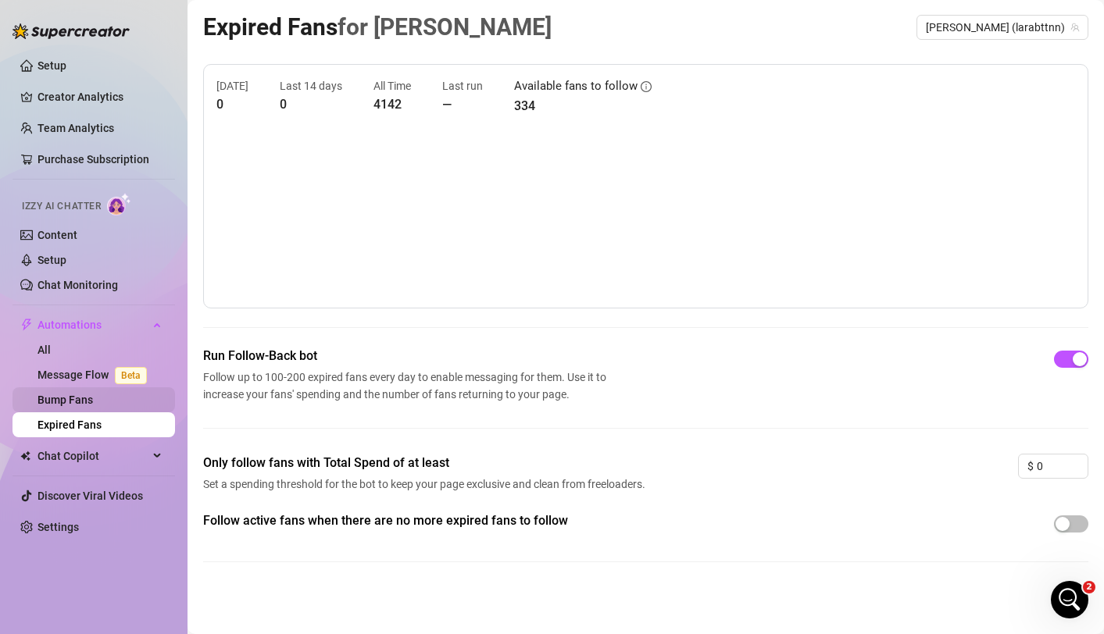
click at [84, 406] on link "Bump Fans" at bounding box center [65, 400] width 55 height 13
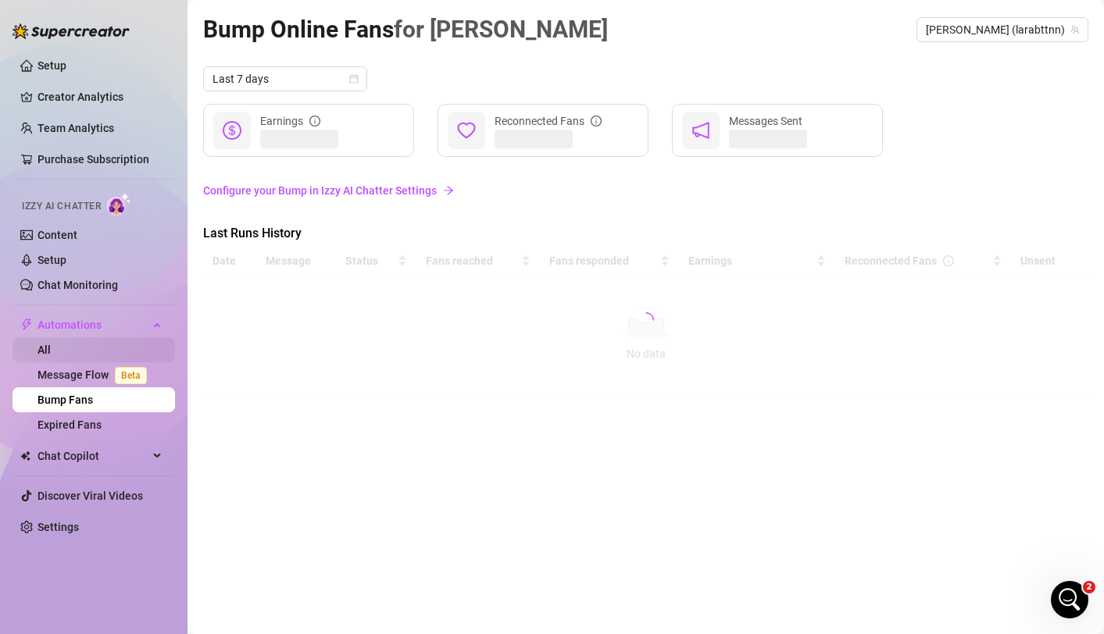
click at [51, 356] on link "All" at bounding box center [44, 350] width 13 height 13
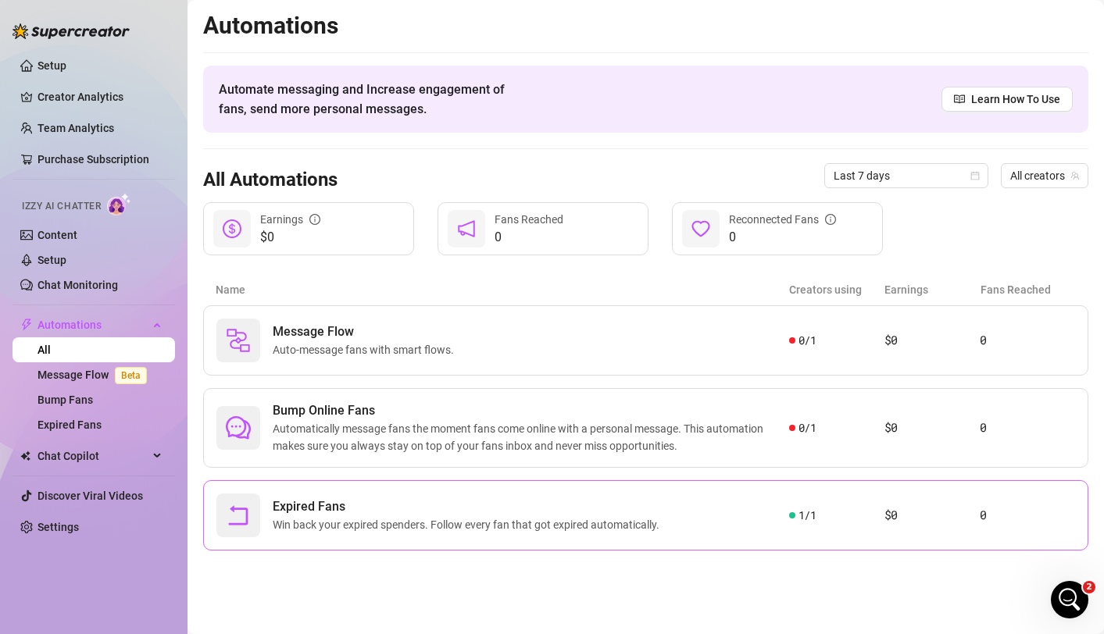
click at [731, 522] on div "Expired Fans Win back your expired spenders. Follow every fan that got expired …" at bounding box center [502, 516] width 573 height 44
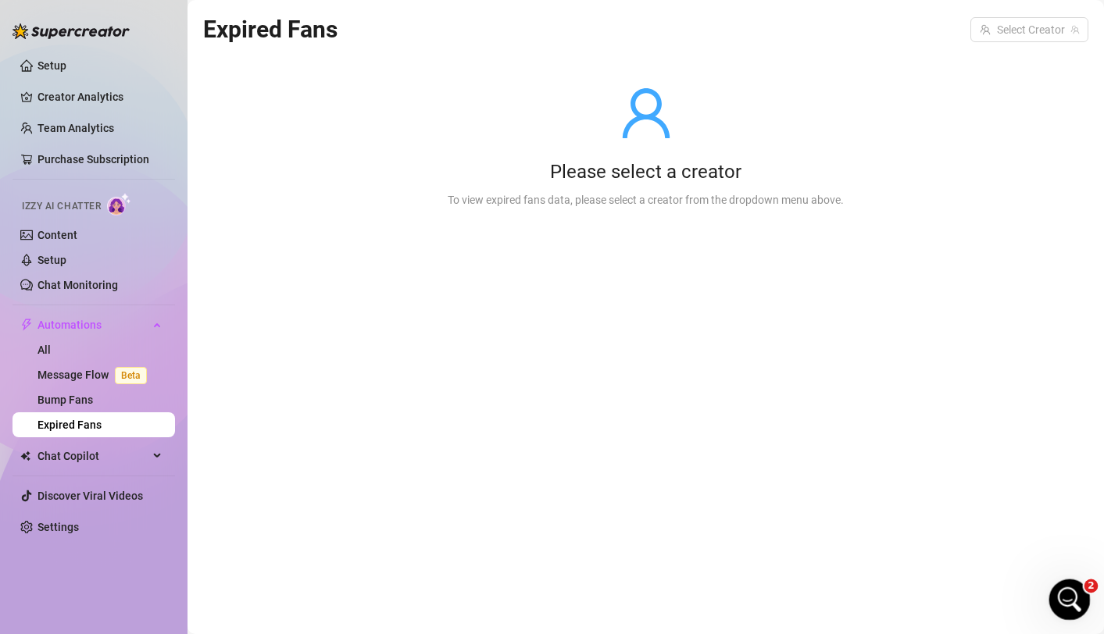
click at [1072, 602] on icon "Open Intercom Messenger" at bounding box center [1068, 598] width 26 height 26
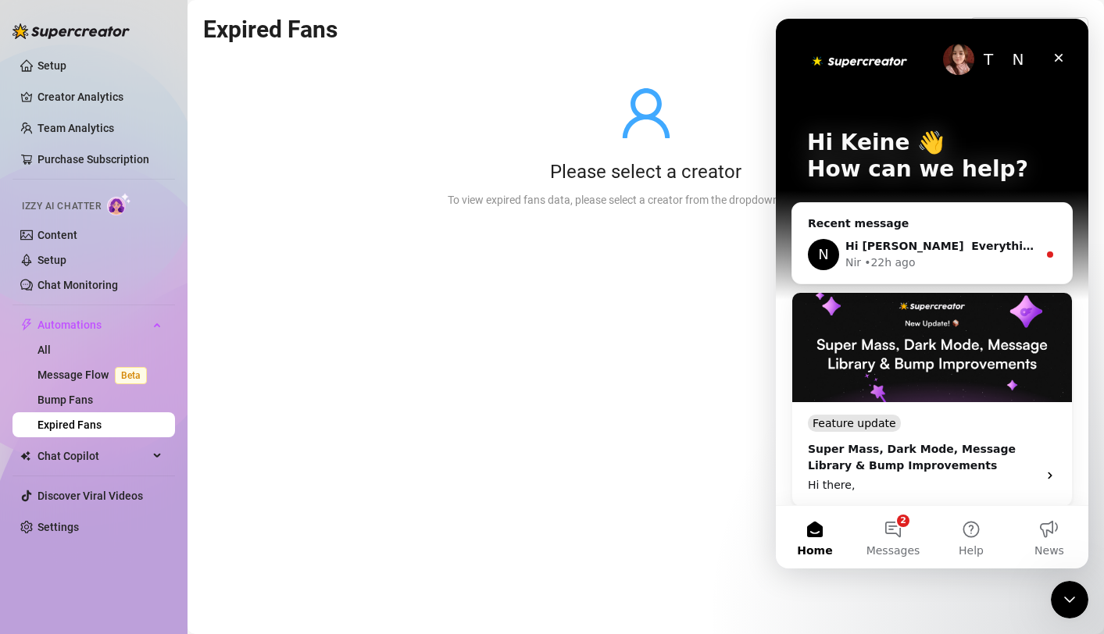
click at [893, 536] on button "2 Messages" at bounding box center [893, 537] width 78 height 63
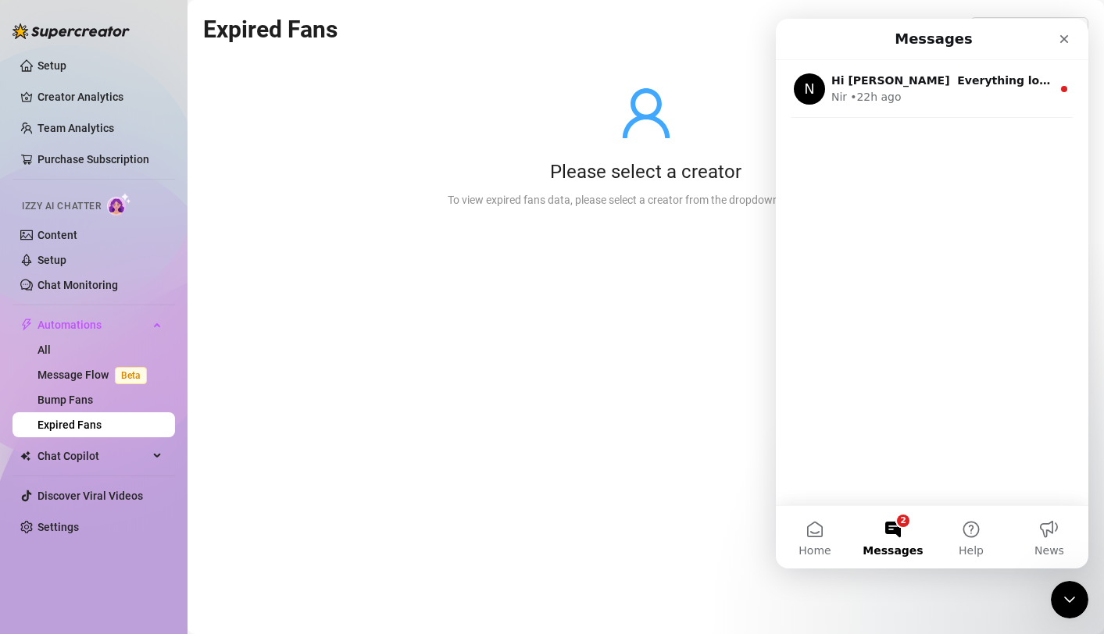
click at [979, 109] on div "N Hi [PERSON_NAME] ​ ​Everything looks great on your end! 🎉 I’ll go ahead and e…" at bounding box center [932, 89] width 313 height 58
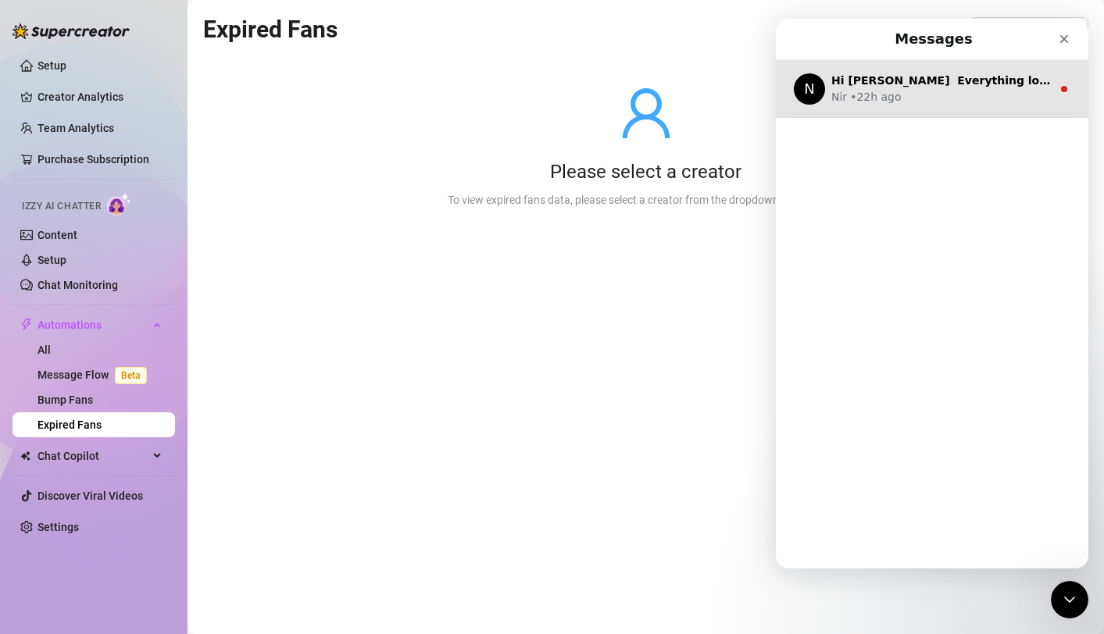
click at [977, 92] on div "Nir • 22h ago" at bounding box center [941, 97] width 220 height 16
